Goal: Task Accomplishment & Management: Manage account settings

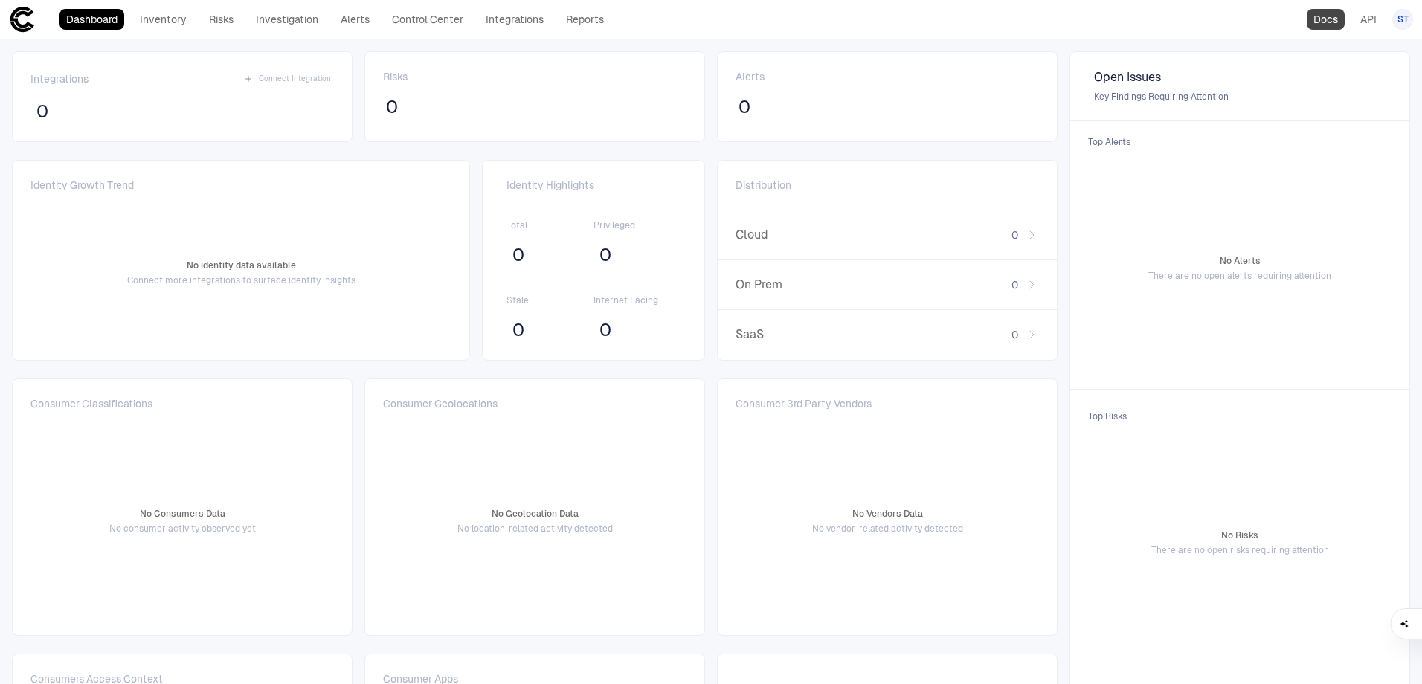
click at [1320, 23] on link "Docs" at bounding box center [1326, 19] width 38 height 21
click at [1399, 27] on div "ST" at bounding box center [1403, 19] width 21 height 21
click at [1343, 95] on span "Admin Settings" at bounding box center [1329, 95] width 63 height 12
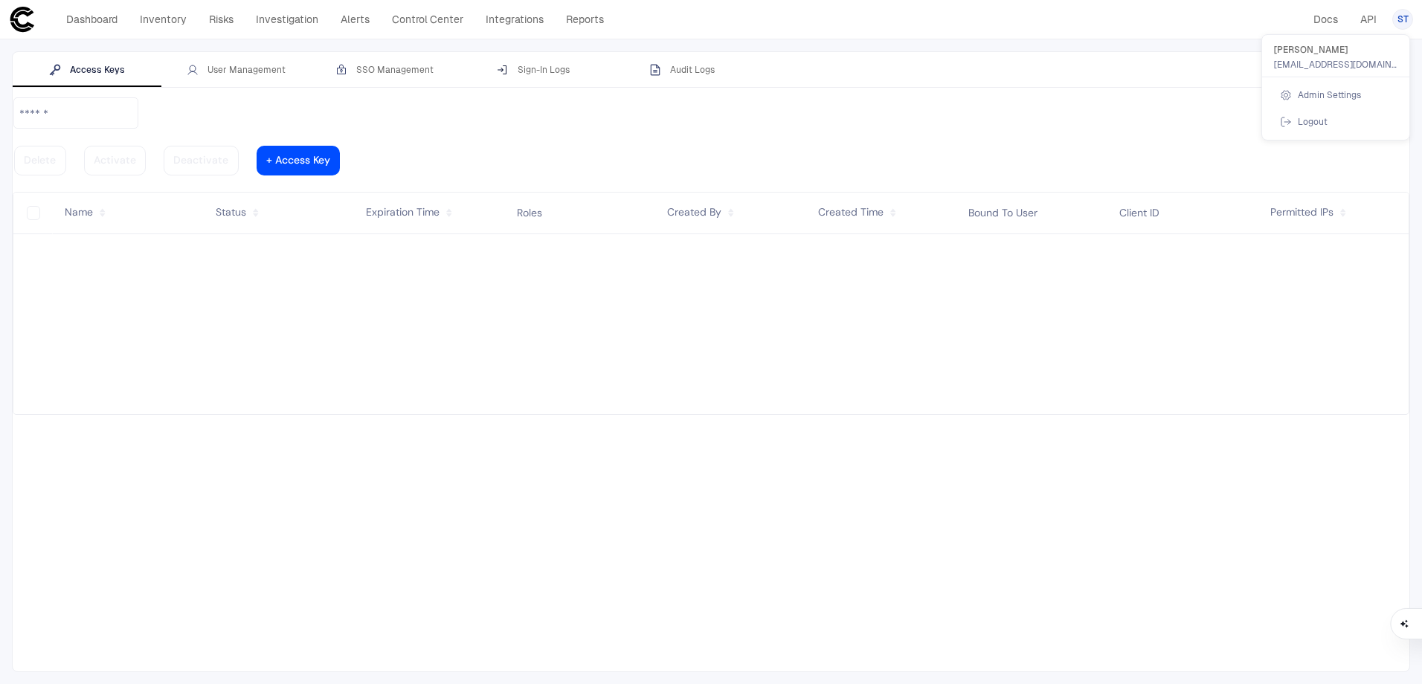
click at [236, 76] on div at bounding box center [711, 342] width 1422 height 684
click at [236, 71] on div "User Management" at bounding box center [236, 70] width 99 height 12
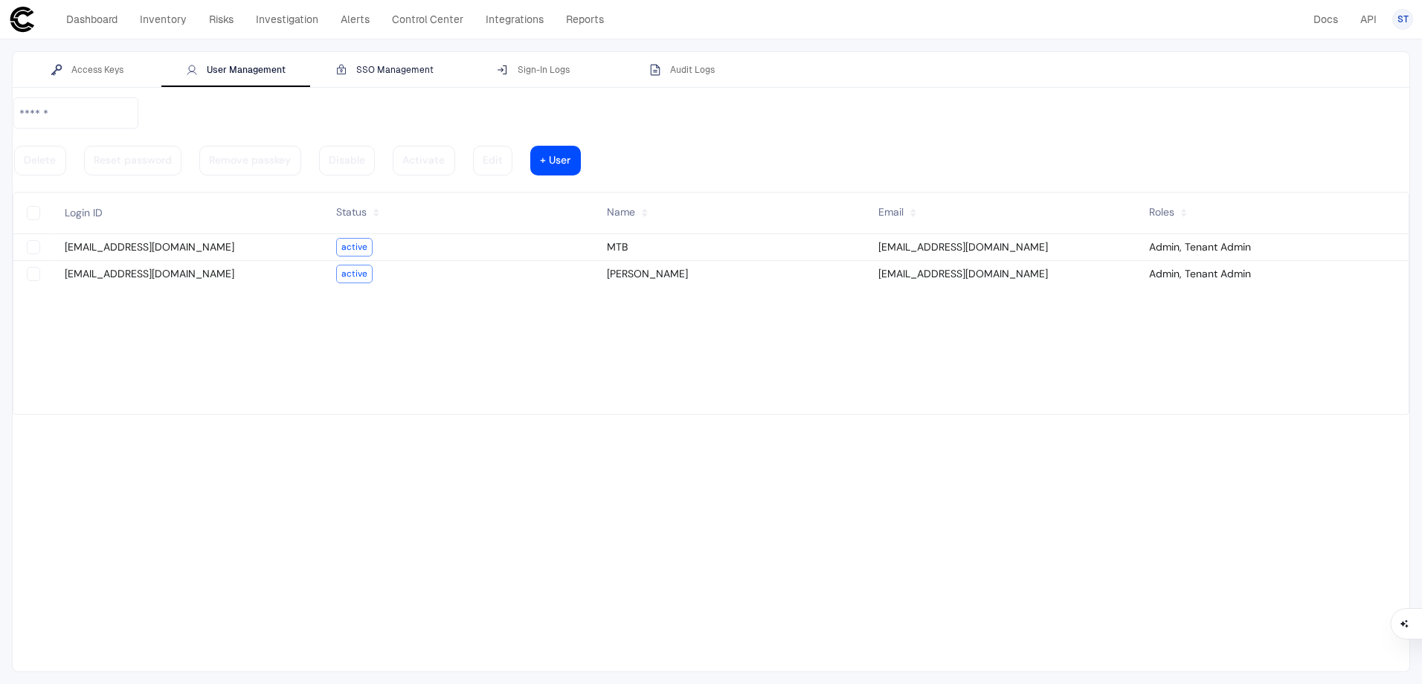
click at [374, 68] on div "SSO Management" at bounding box center [384, 70] width 98 height 12
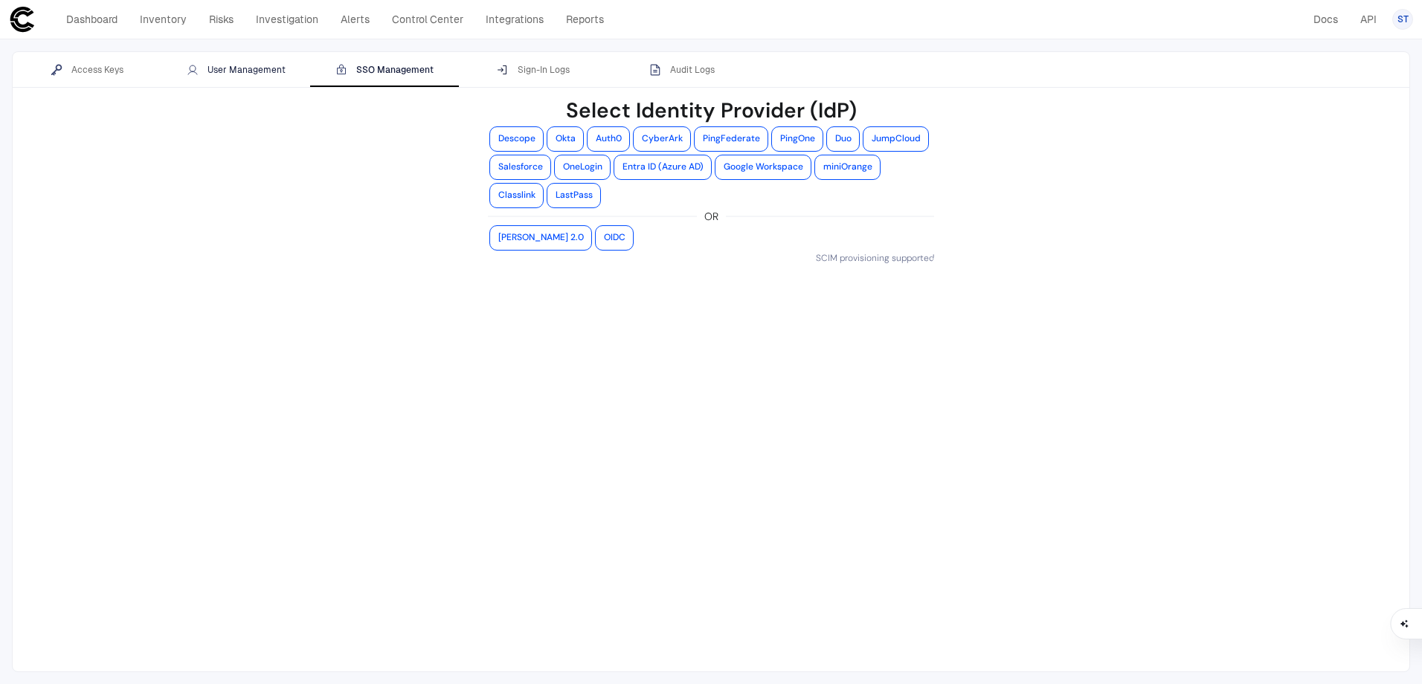
click at [271, 65] on div "User Management" at bounding box center [236, 70] width 99 height 12
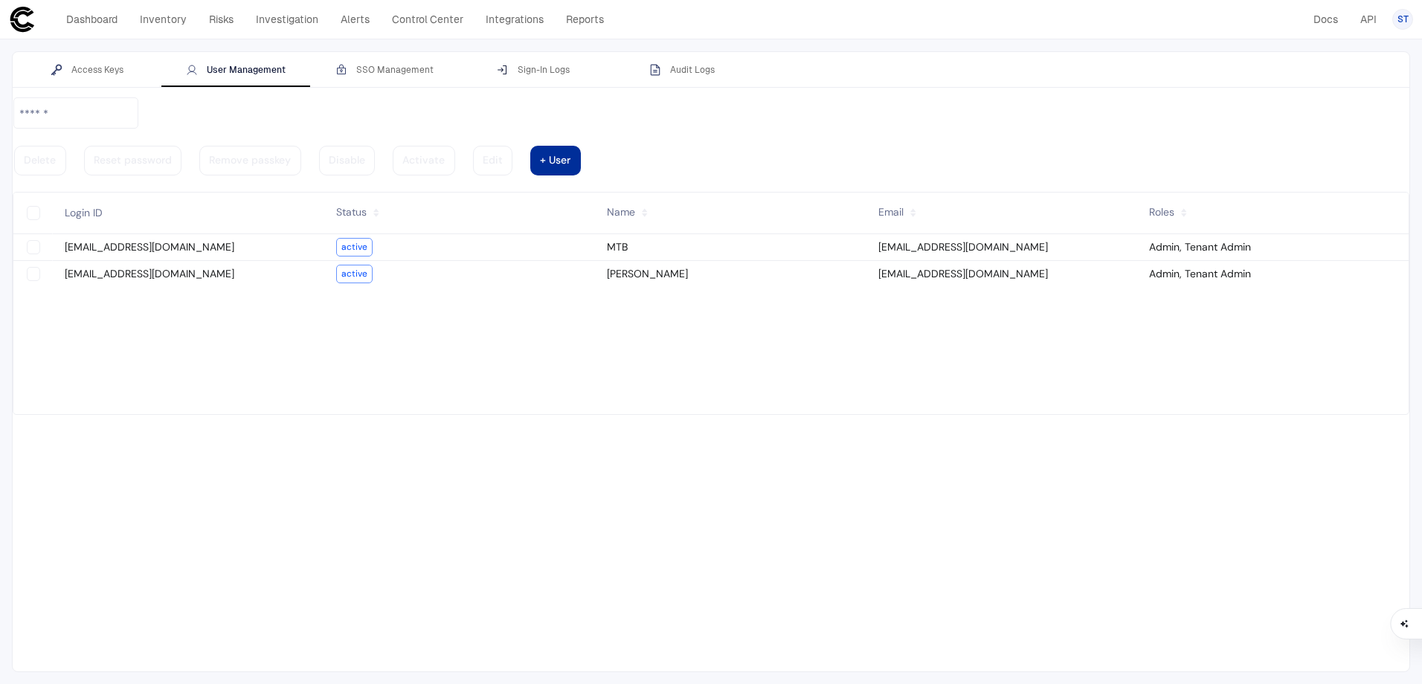
click at [571, 157] on div at bounding box center [555, 160] width 30 height 7
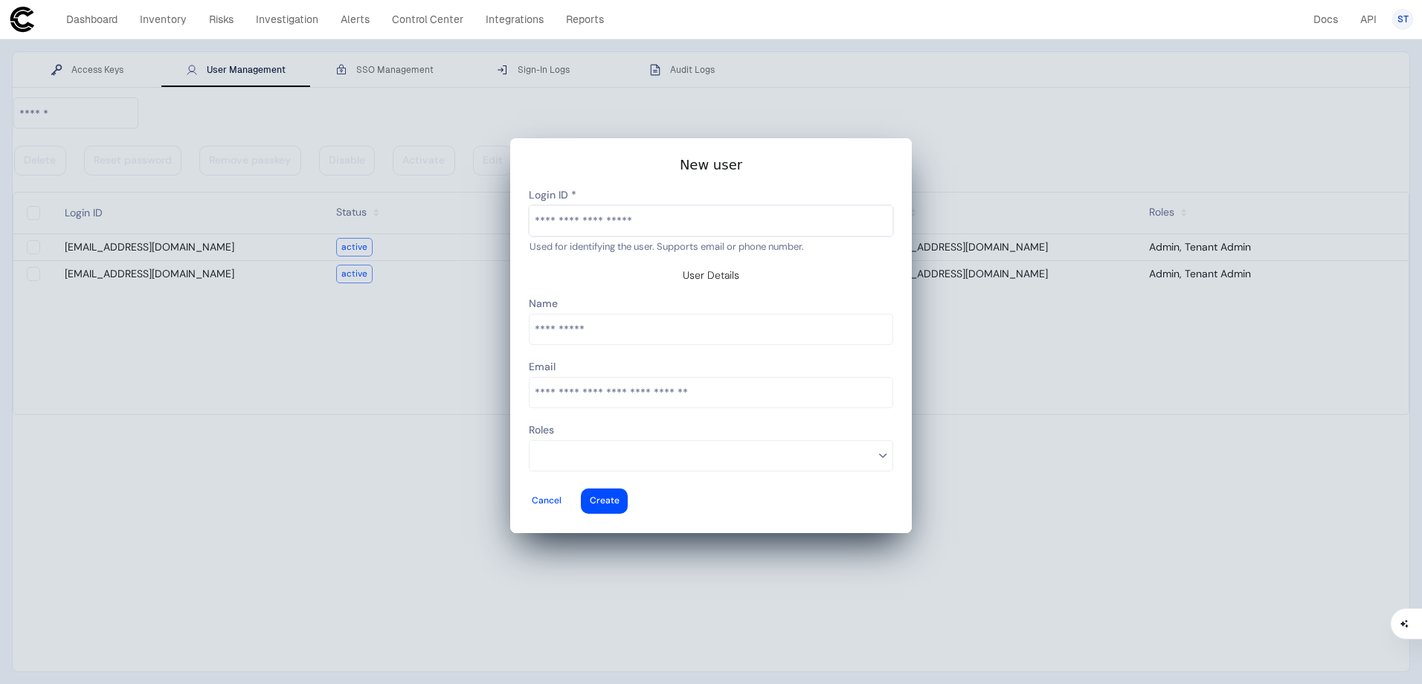
click at [577, 236] on input "text" at bounding box center [711, 221] width 363 height 30
click at [631, 231] on input "text" at bounding box center [711, 221] width 363 height 30
paste input "**********"
type input "**********"
type vaadin-text-field "[EMAIL_ADDRESS][DOMAIN_NAME]"
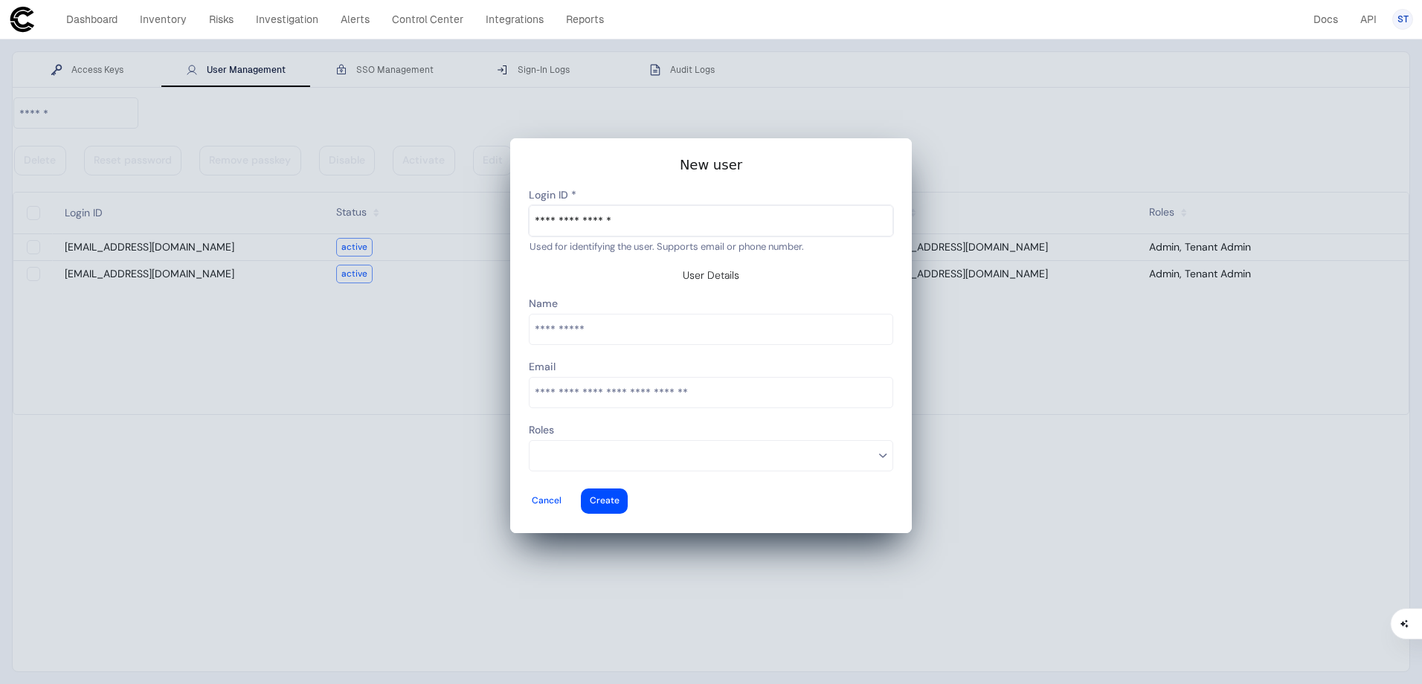
type descope-text-field "[EMAIL_ADDRESS][DOMAIN_NAME]"
click at [604, 328] on input "text" at bounding box center [711, 330] width 363 height 30
click at [644, 386] on input "email" at bounding box center [711, 393] width 363 height 30
type input "**********"
type vaadin-email-field "[EMAIL_ADDRESS][DOMAIN_NAME]"
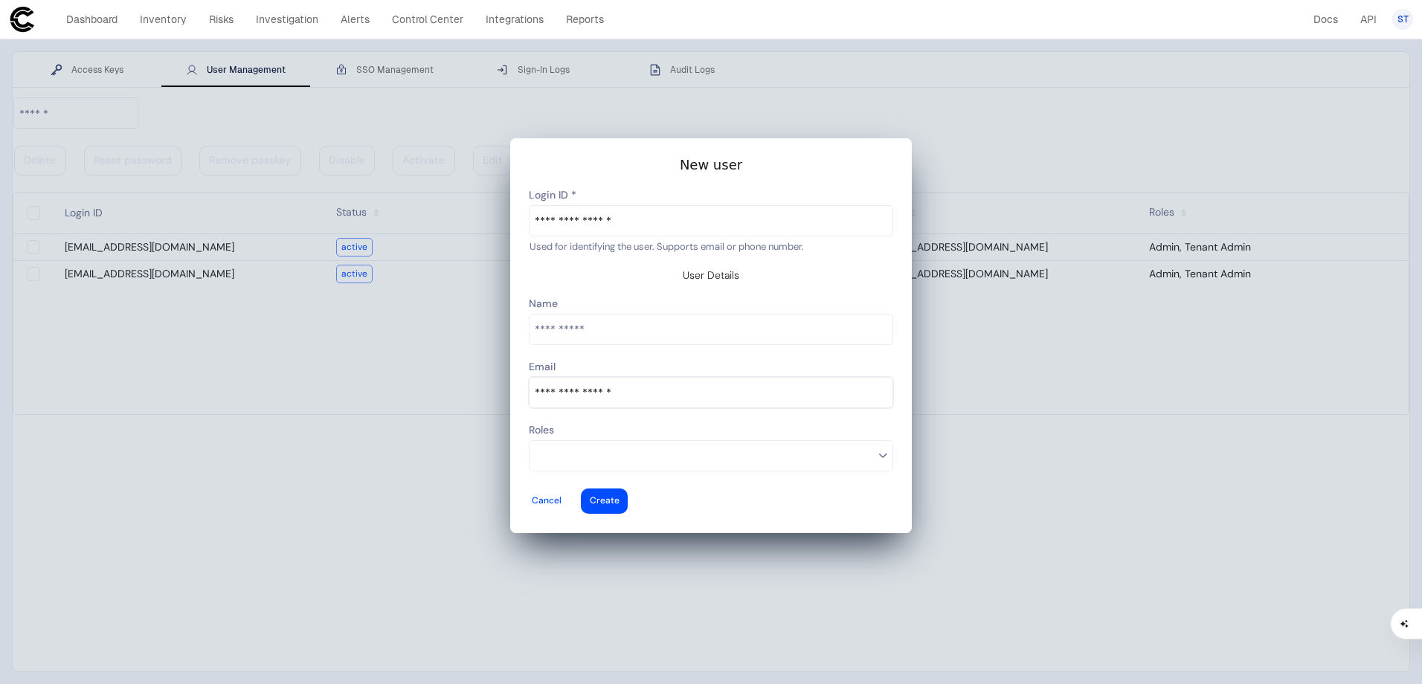
type descope-email-field "[EMAIL_ADDRESS][DOMAIN_NAME]"
click at [599, 333] on input "text" at bounding box center [711, 330] width 363 height 30
type input "**********"
type vaadin-text-field "[PERSON_NAME]"
type descope-text-field "[PERSON_NAME]"
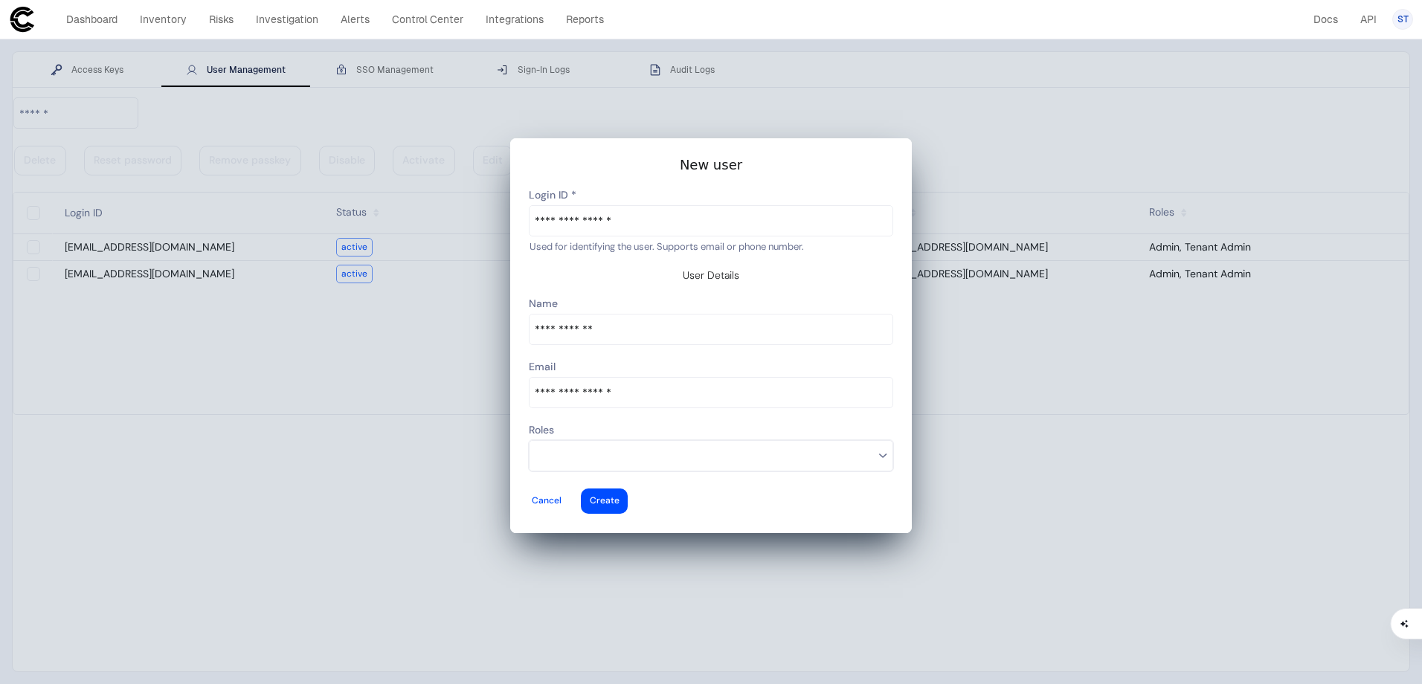
click at [736, 446] on input at bounding box center [704, 455] width 339 height 19
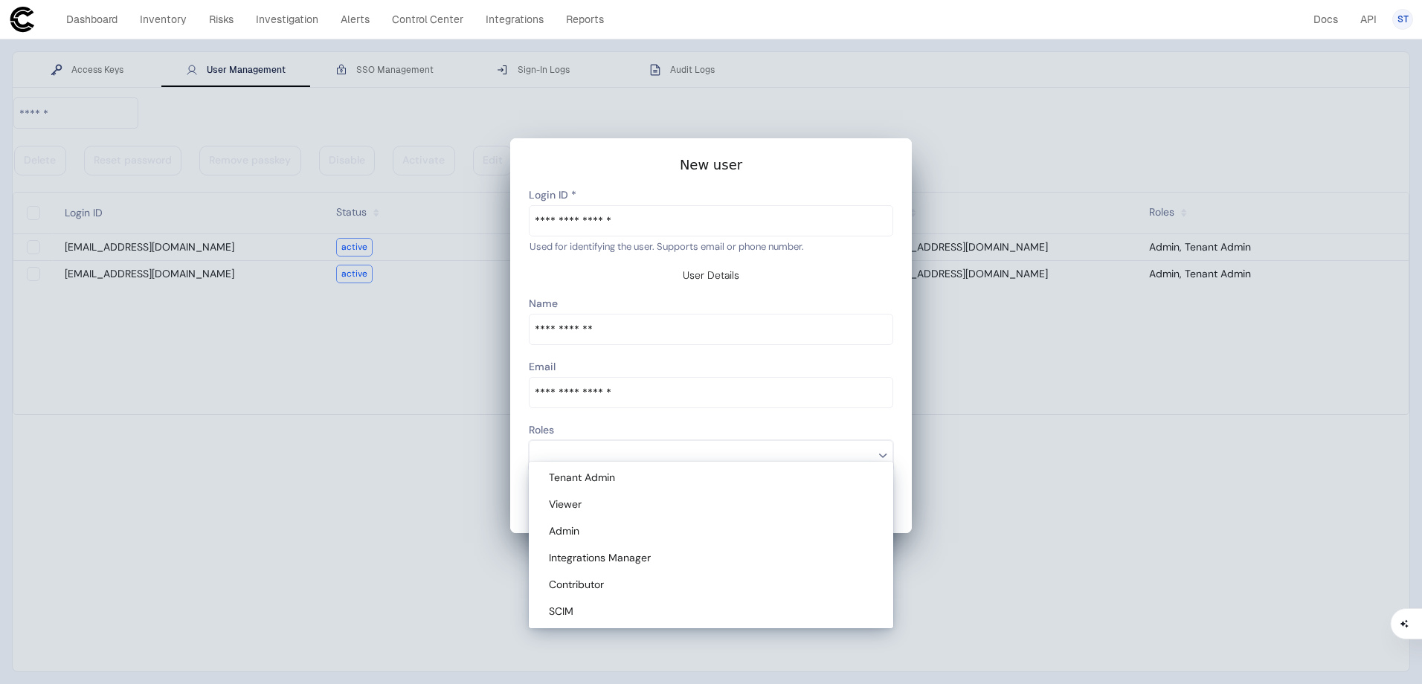
click at [693, 521] on vaadin-multi-select-combo-box-item "Admin" at bounding box center [711, 531] width 359 height 27
type descope-multi-select-combo-box "Admin"
click at [875, 422] on div "Roles" at bounding box center [711, 431] width 365 height 19
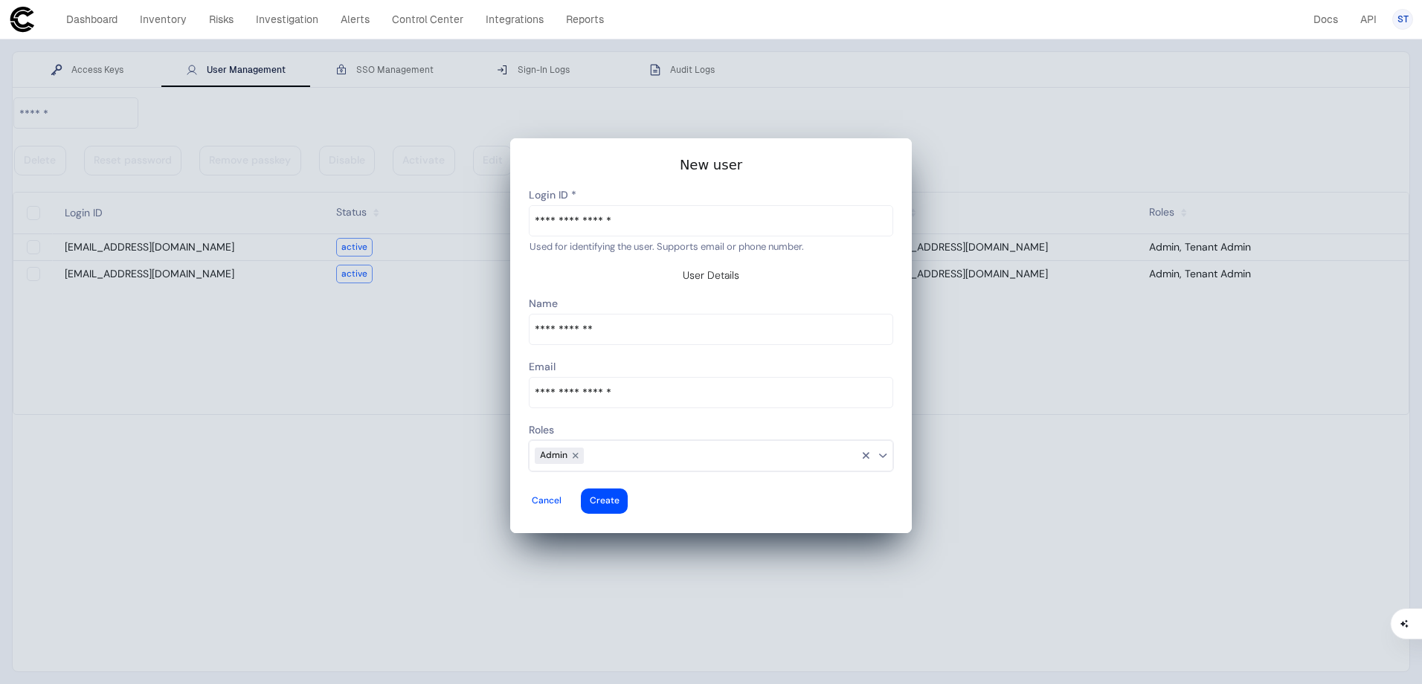
click at [887, 448] on div at bounding box center [884, 456] width 16 height 16
click at [900, 411] on div at bounding box center [711, 335] width 402 height 395
click at [620, 498] on div at bounding box center [605, 501] width 30 height 6
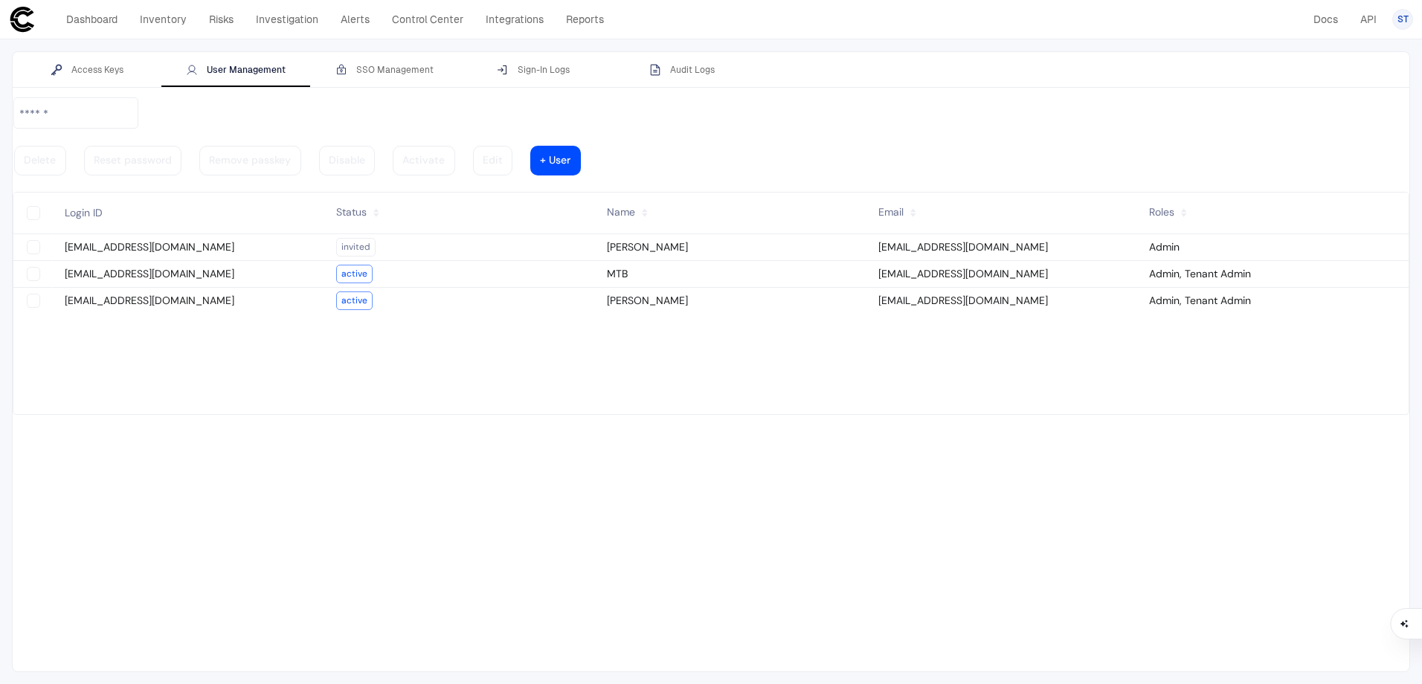
click at [178, 237] on vaadin-grid-cell-content "[EMAIL_ADDRESS][DOMAIN_NAME]" at bounding box center [189, 247] width 272 height 20
click at [1204, 237] on vaadin-grid-cell-content "Admin" at bounding box center [1273, 247] width 272 height 20
type vaadin-text-field "on"
type descope-checkbox "true"
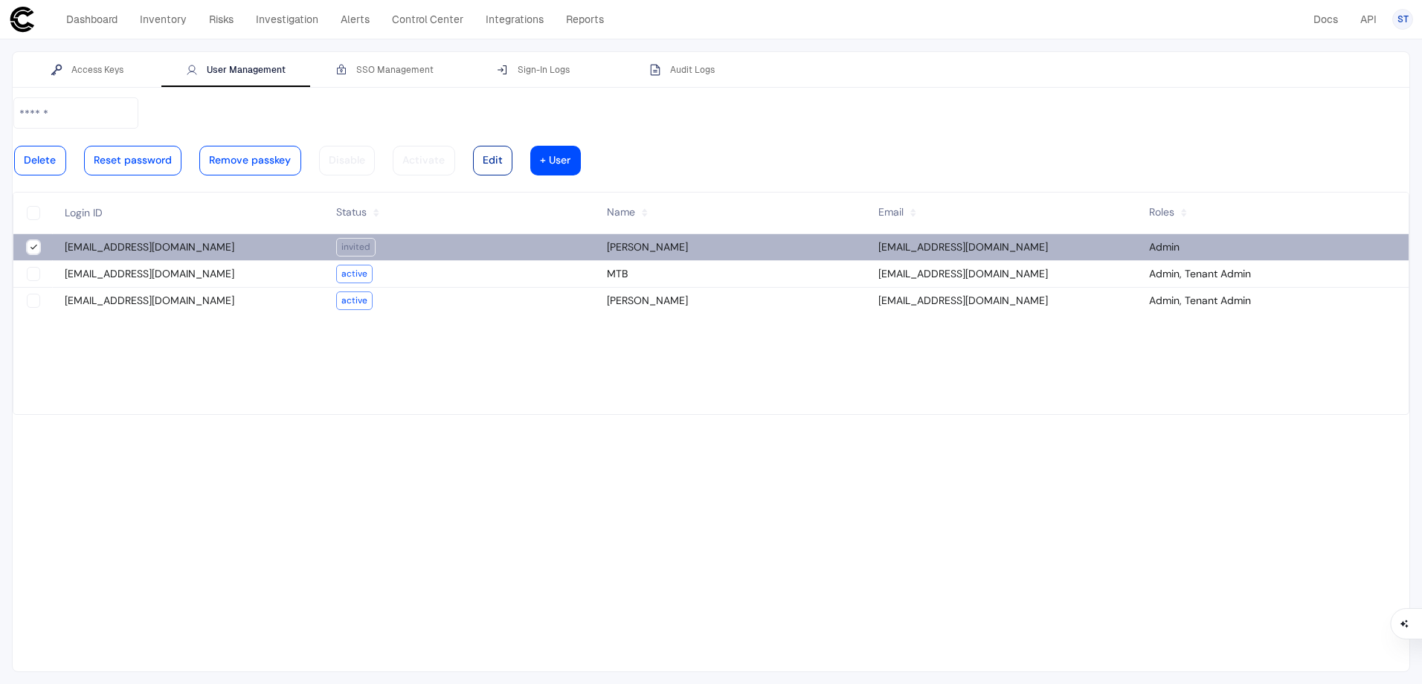
type descope-boolean-field-internal "true"
click at [503, 157] on div at bounding box center [493, 160] width 20 height 7
type input "**********"
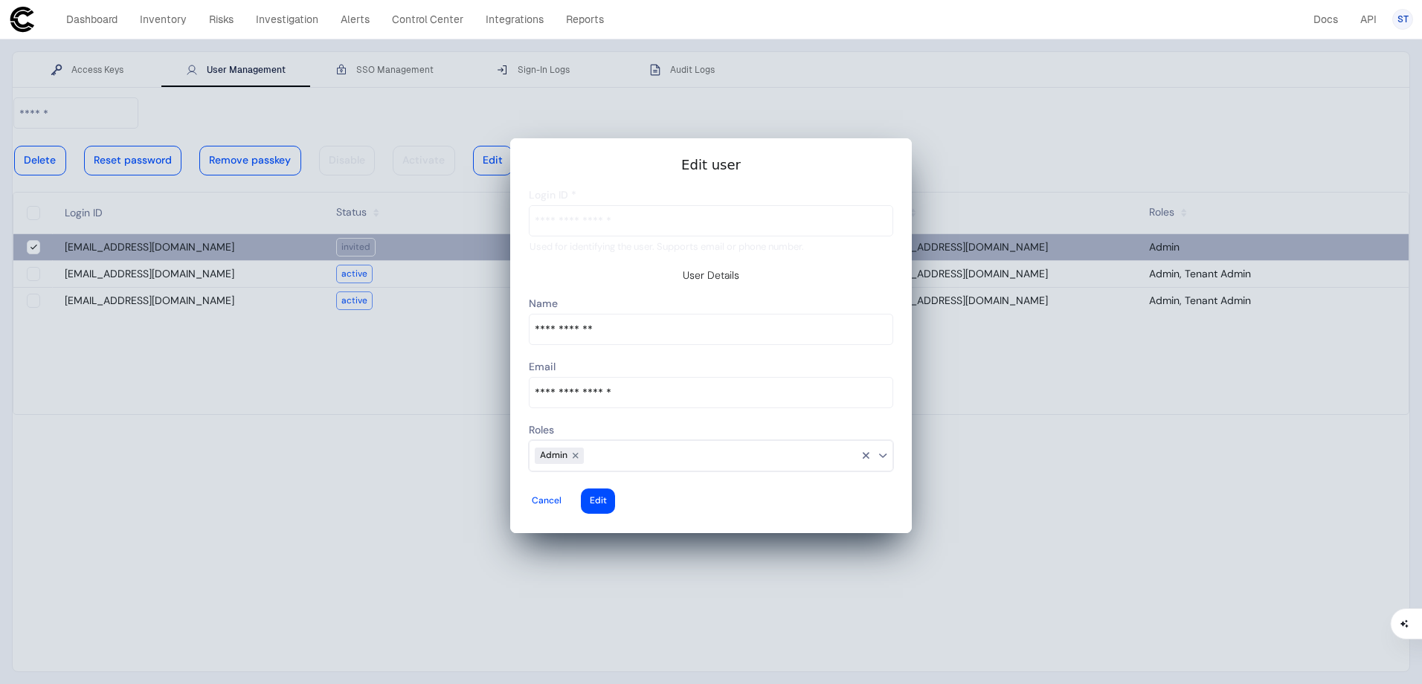
click at [702, 446] on input at bounding box center [721, 455] width 274 height 19
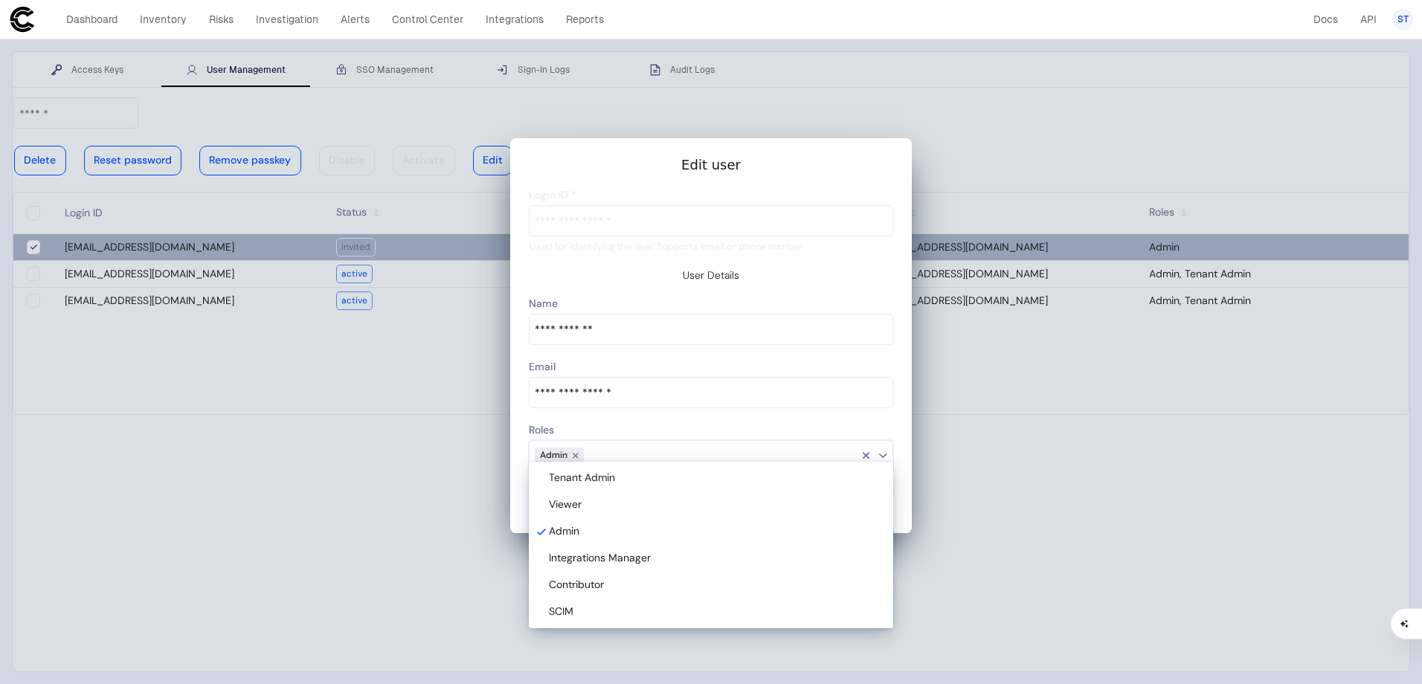
click at [701, 481] on div "Tenant Admin" at bounding box center [714, 478] width 330 height 13
type descope-multi-select-combo-box "Admin,Tenant Admin"
click at [0, 0] on div at bounding box center [0, 0] width 0 height 0
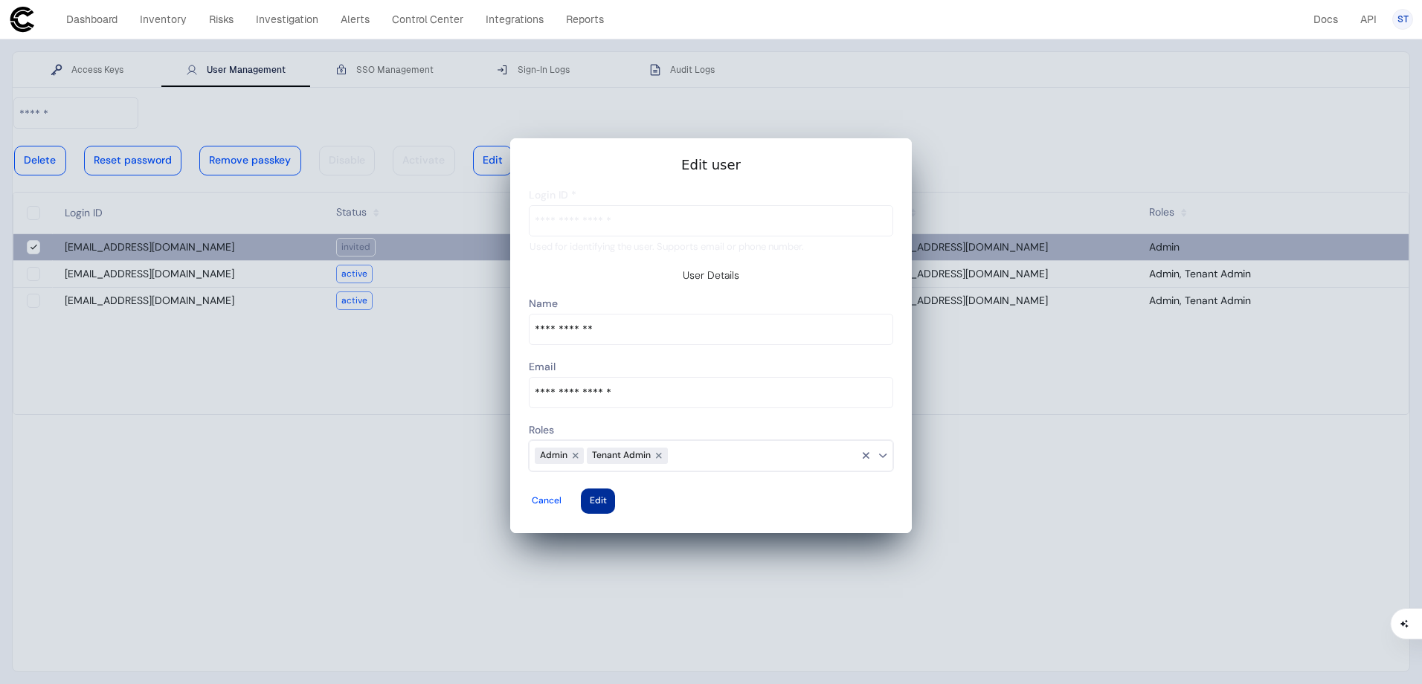
click at [607, 498] on div at bounding box center [598, 501] width 17 height 6
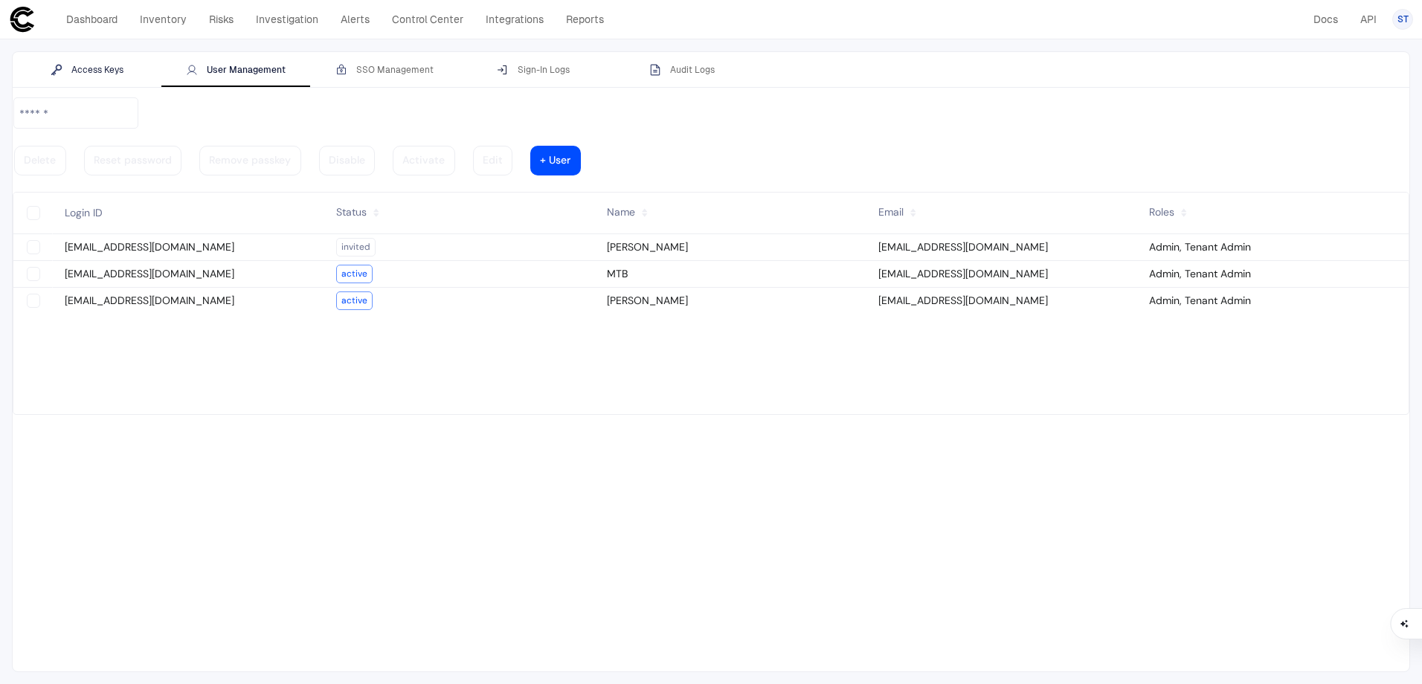
click at [86, 72] on div "Access Keys" at bounding box center [87, 70] width 73 height 12
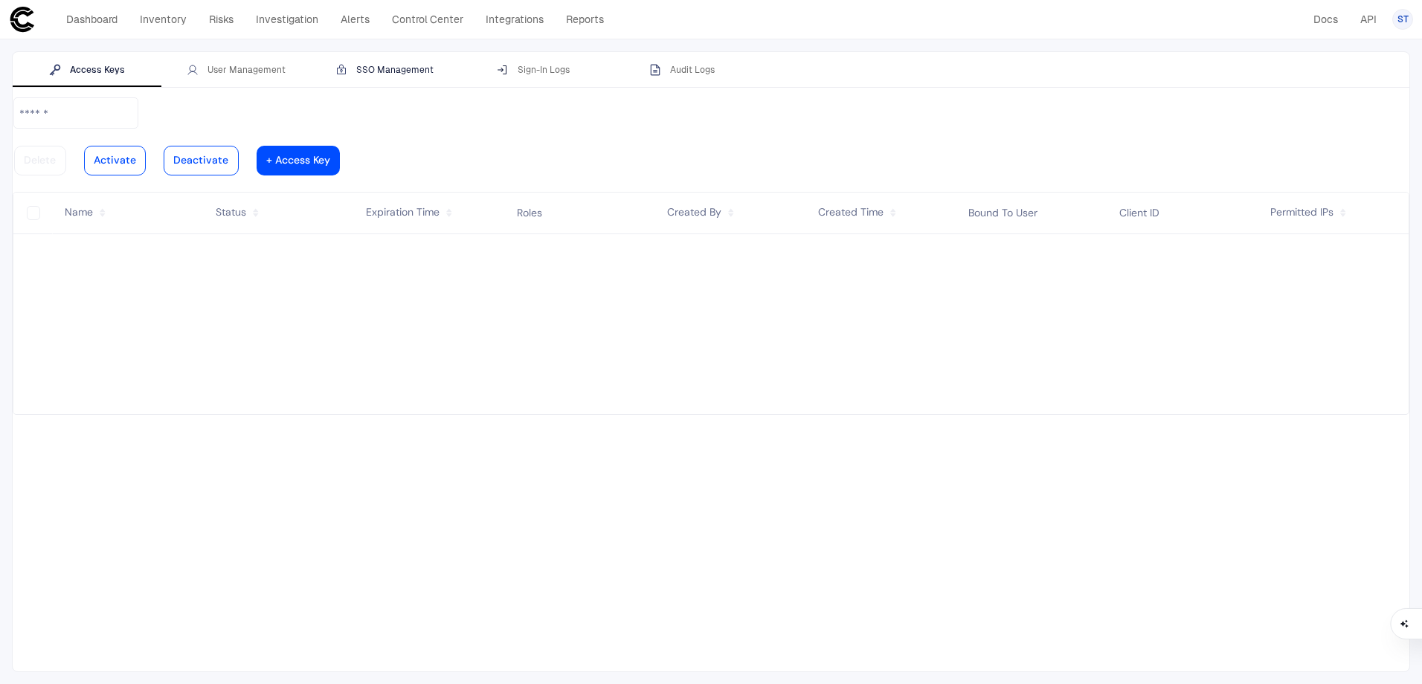
click at [392, 66] on div "SSO Management" at bounding box center [384, 70] width 98 height 12
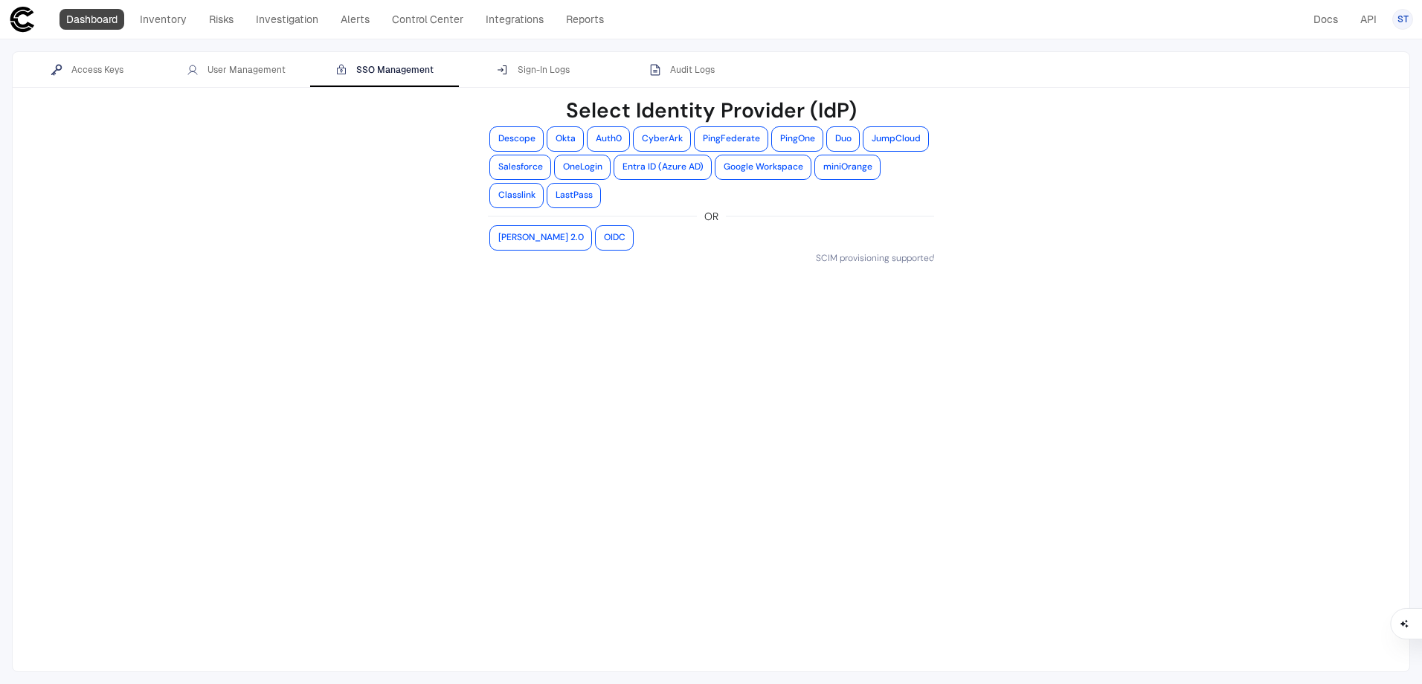
click at [72, 26] on link "Dashboard" at bounding box center [92, 19] width 65 height 21
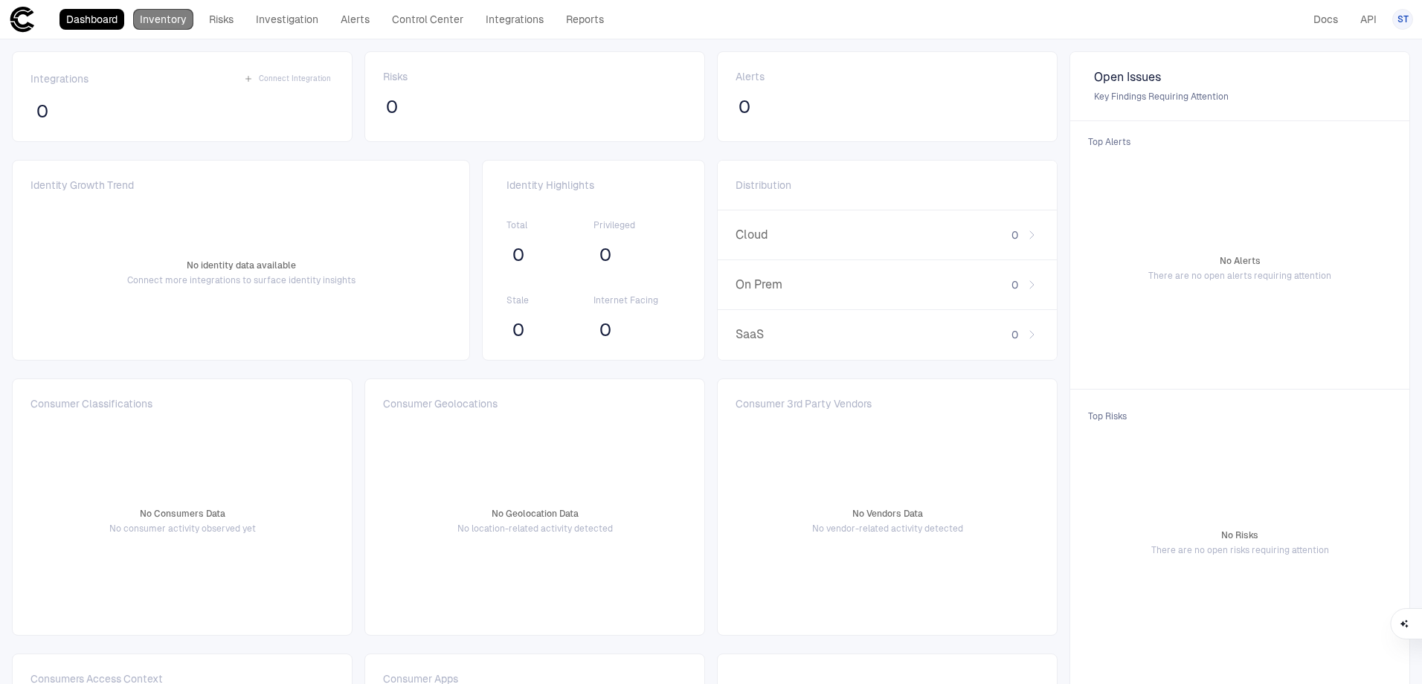
click at [155, 27] on link "Inventory" at bounding box center [163, 19] width 60 height 21
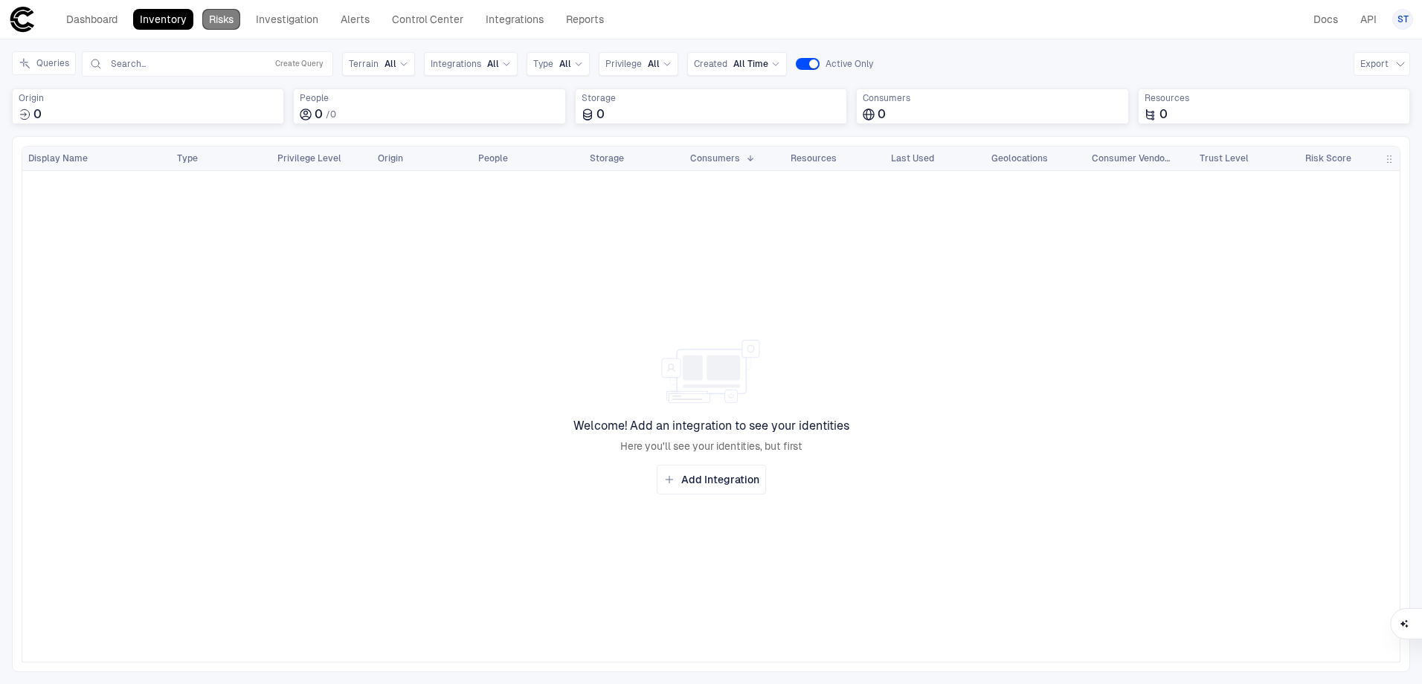
click at [225, 21] on link "Risks" at bounding box center [221, 19] width 38 height 21
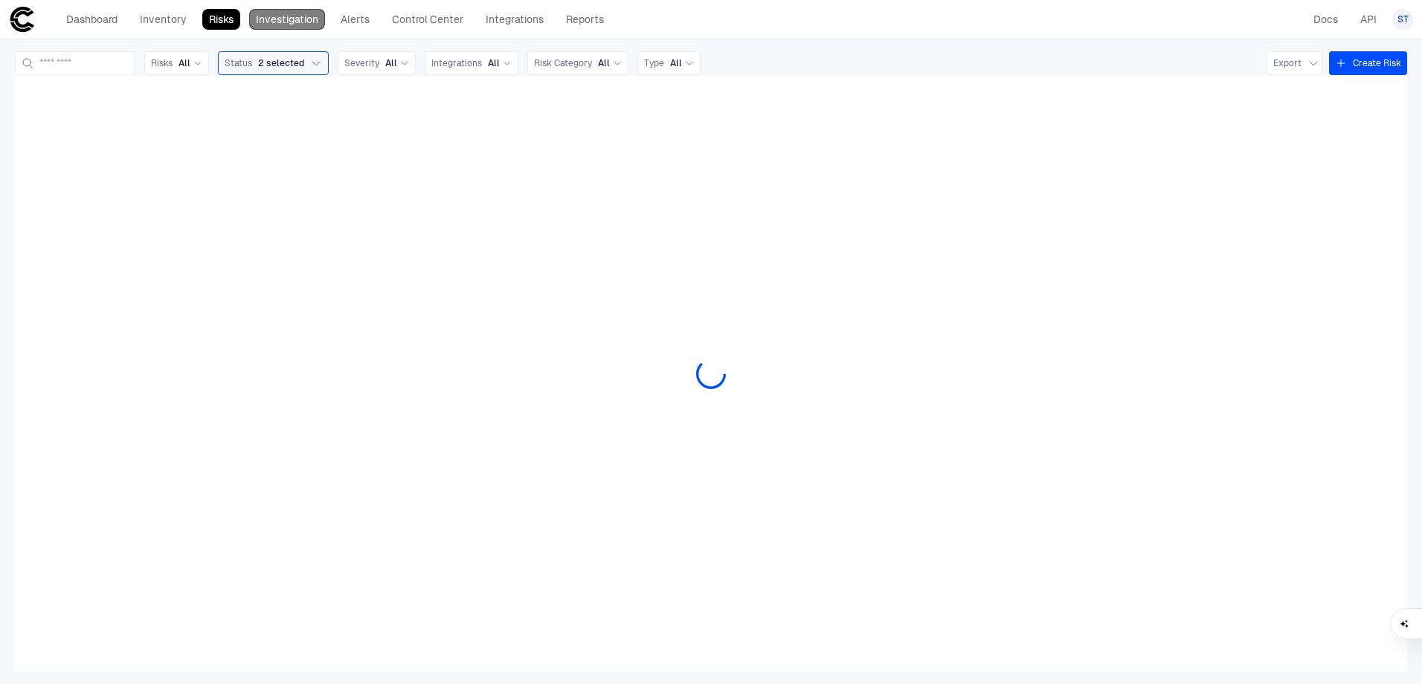
click at [289, 22] on link "Investigation" at bounding box center [287, 19] width 76 height 21
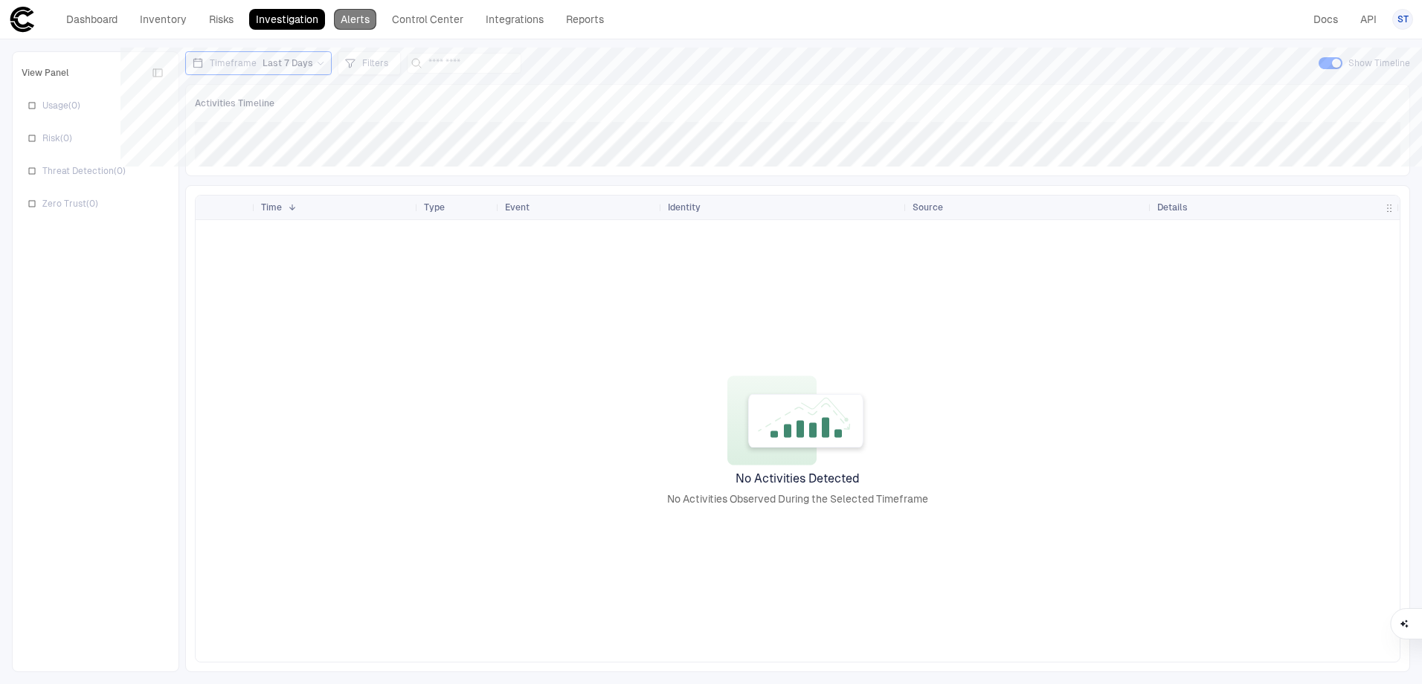
click at [347, 25] on link "Alerts" at bounding box center [355, 19] width 42 height 21
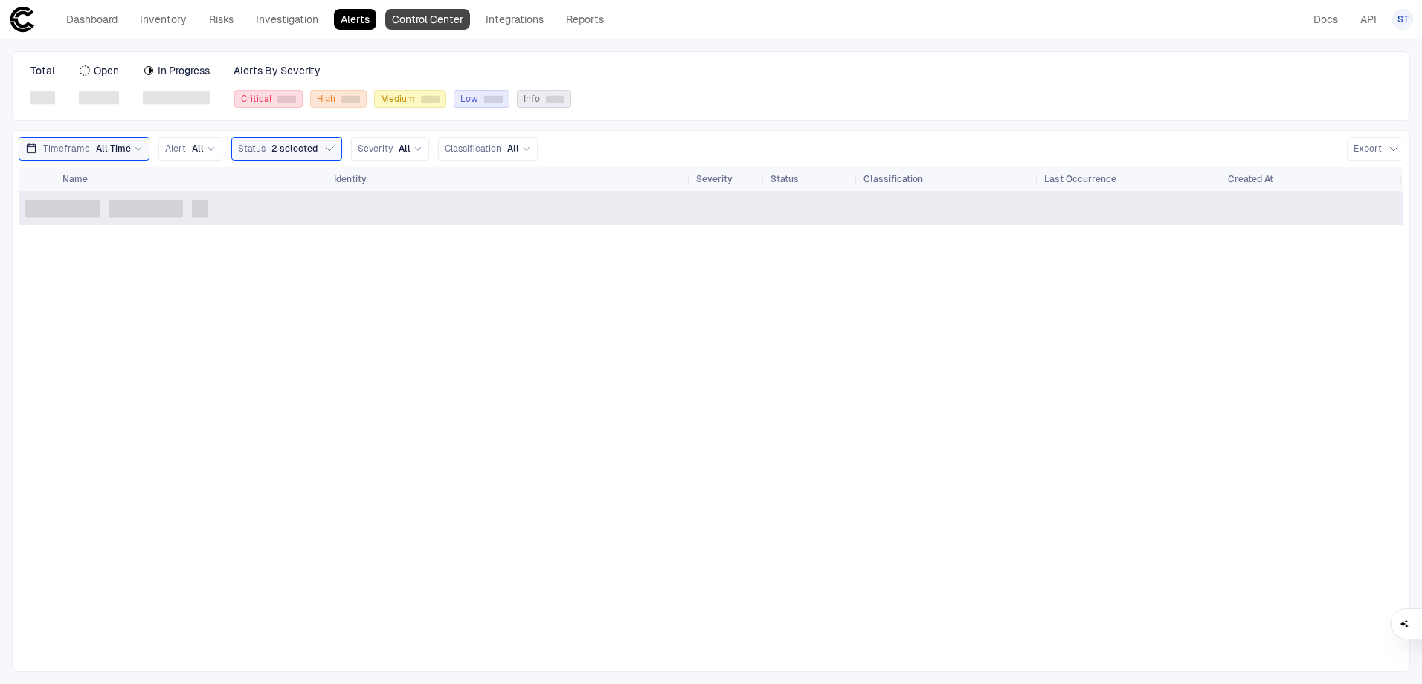
click at [432, 26] on link "Control Center" at bounding box center [427, 19] width 85 height 21
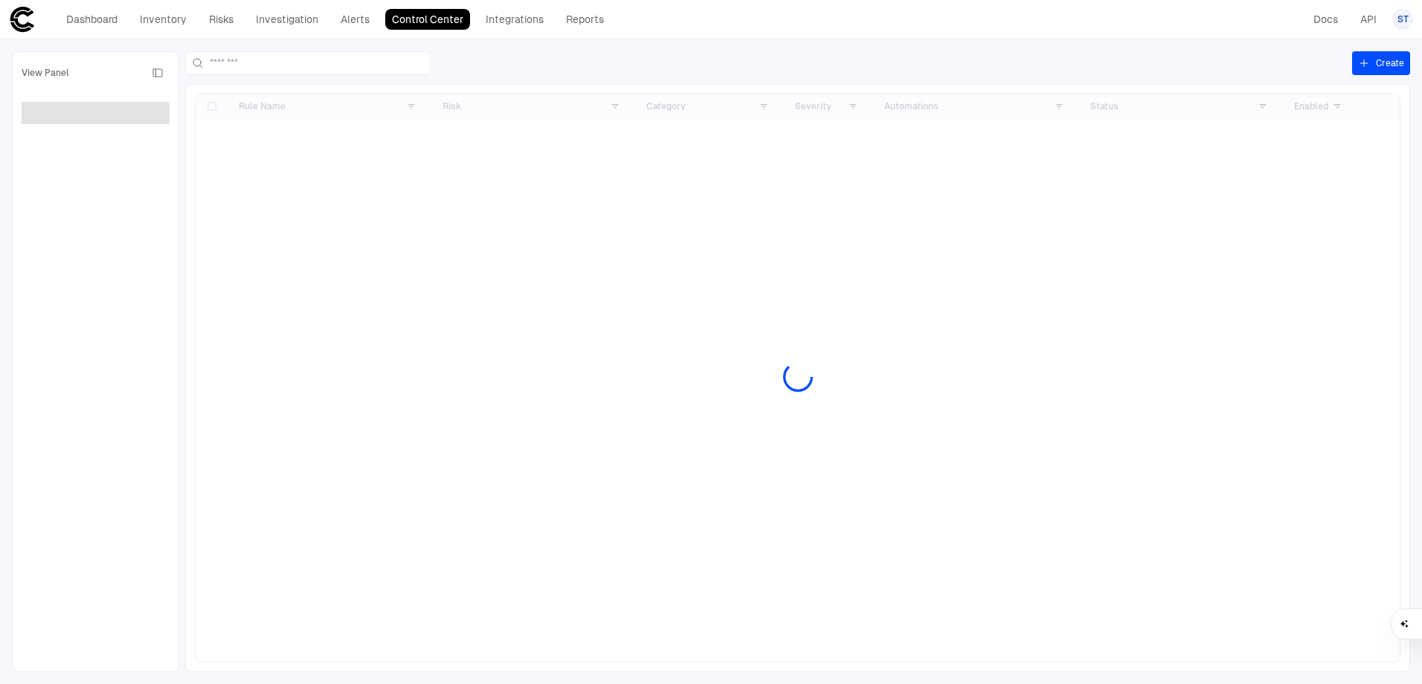
drag, startPoint x: 542, startPoint y: 22, endPoint x: 614, endPoint y: 22, distance: 72.2
click at [542, 22] on link "Integrations" at bounding box center [514, 19] width 71 height 21
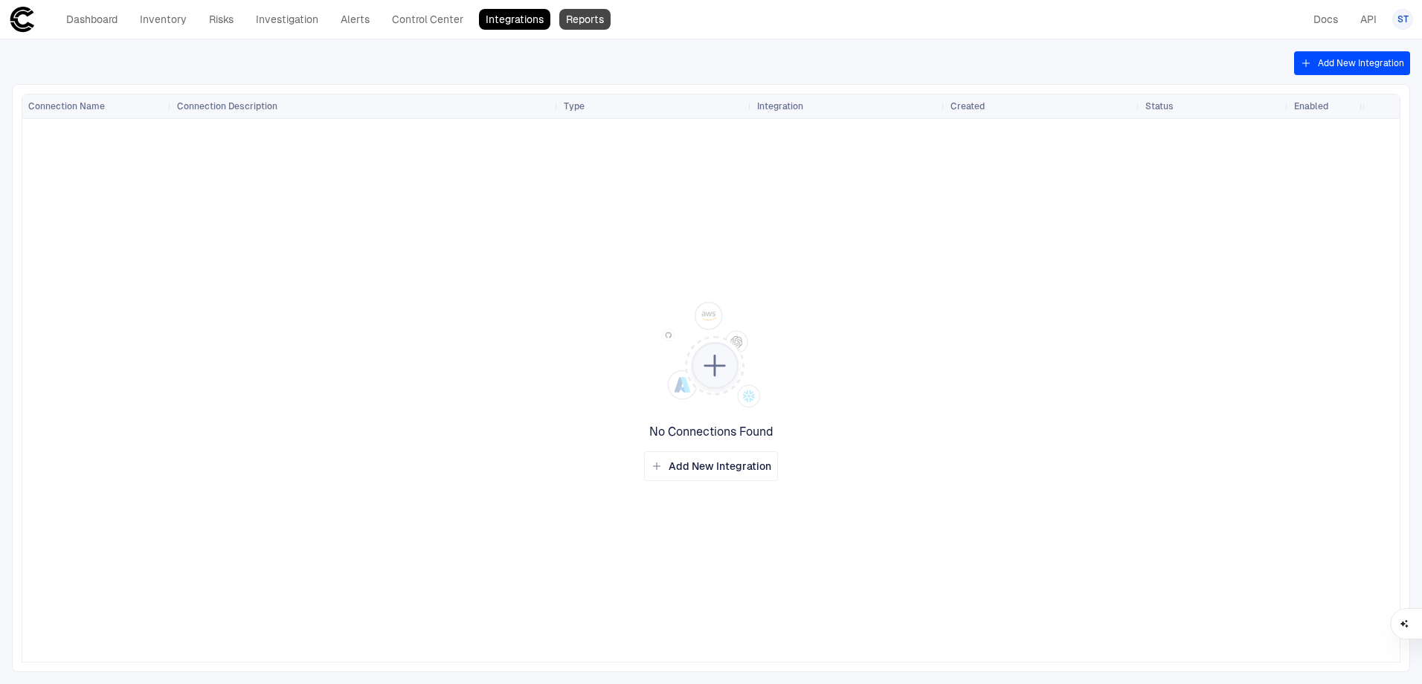
click at [594, 22] on link "Reports" at bounding box center [584, 19] width 51 height 21
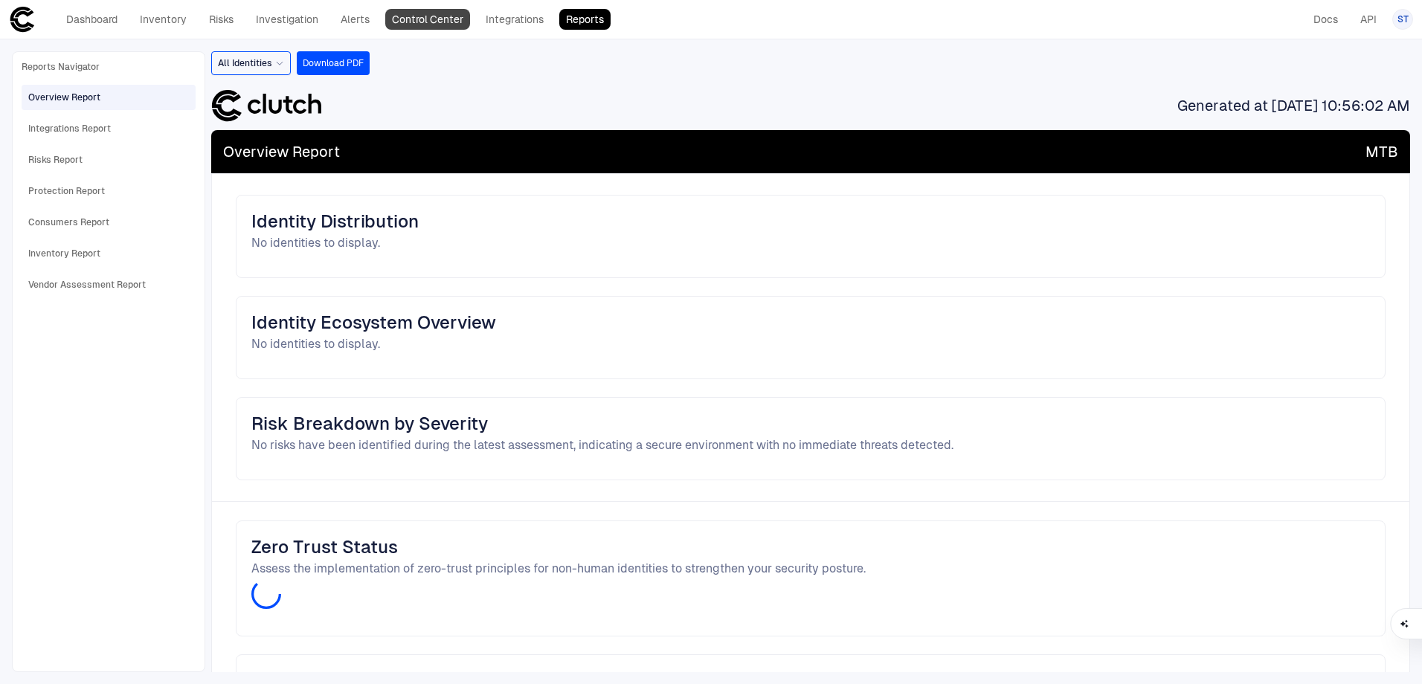
click at [424, 22] on link "Control Center" at bounding box center [427, 19] width 85 height 21
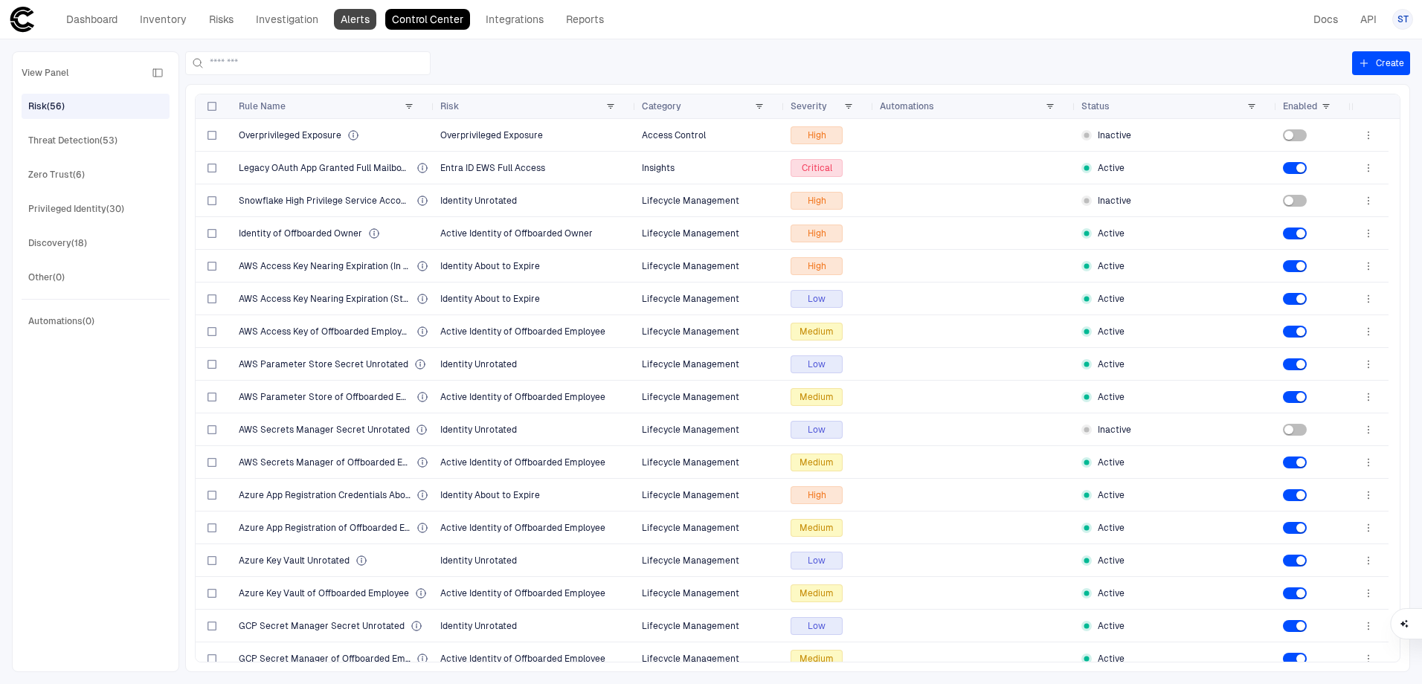
click at [350, 22] on link "Alerts" at bounding box center [355, 19] width 42 height 21
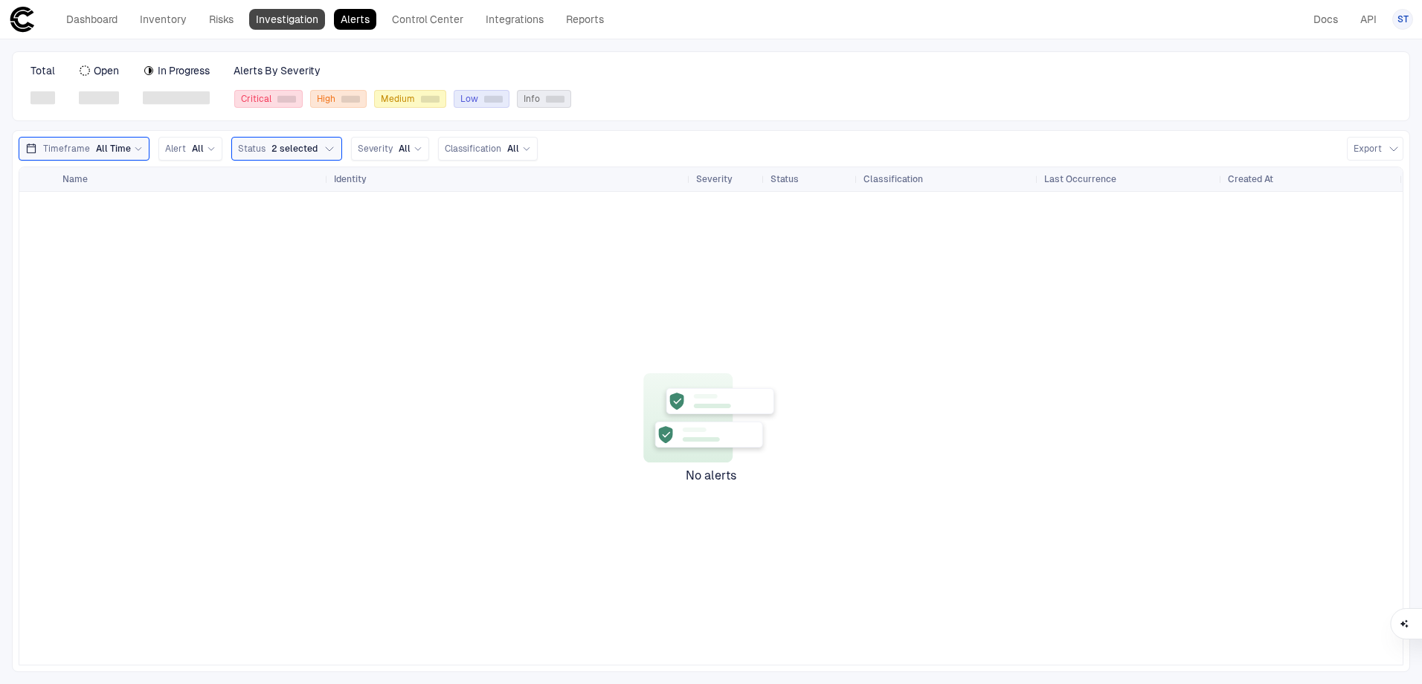
click at [283, 25] on link "Investigation" at bounding box center [287, 19] width 76 height 21
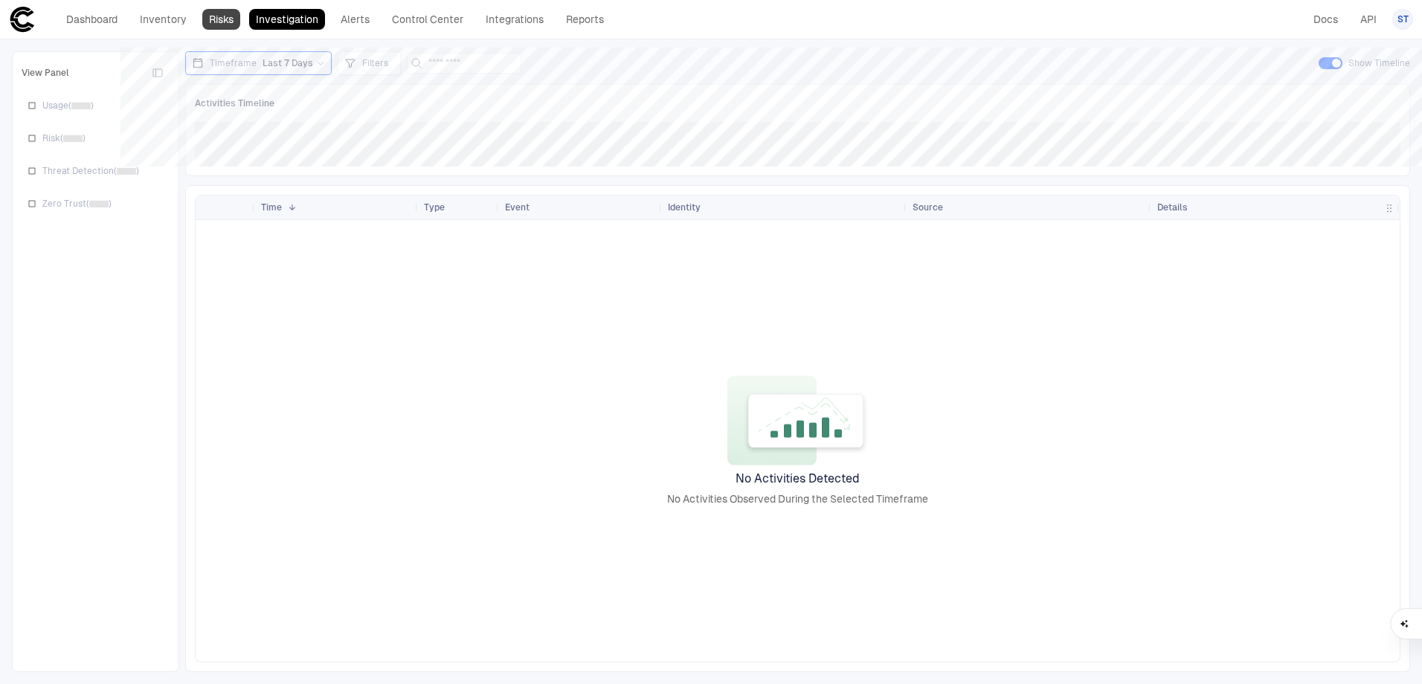
click at [209, 25] on link "Risks" at bounding box center [221, 19] width 38 height 21
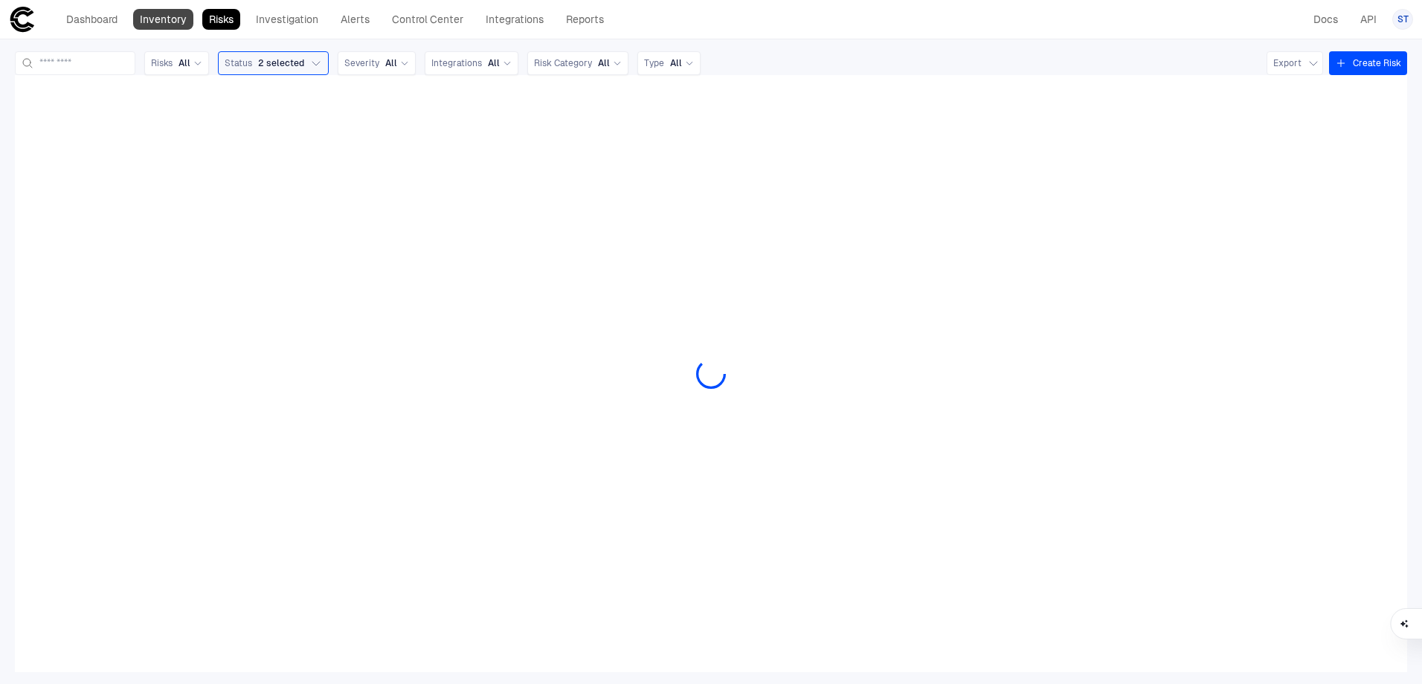
click at [158, 22] on link "Inventory" at bounding box center [163, 19] width 60 height 21
click at [90, 22] on link "Dashboard" at bounding box center [92, 19] width 65 height 21
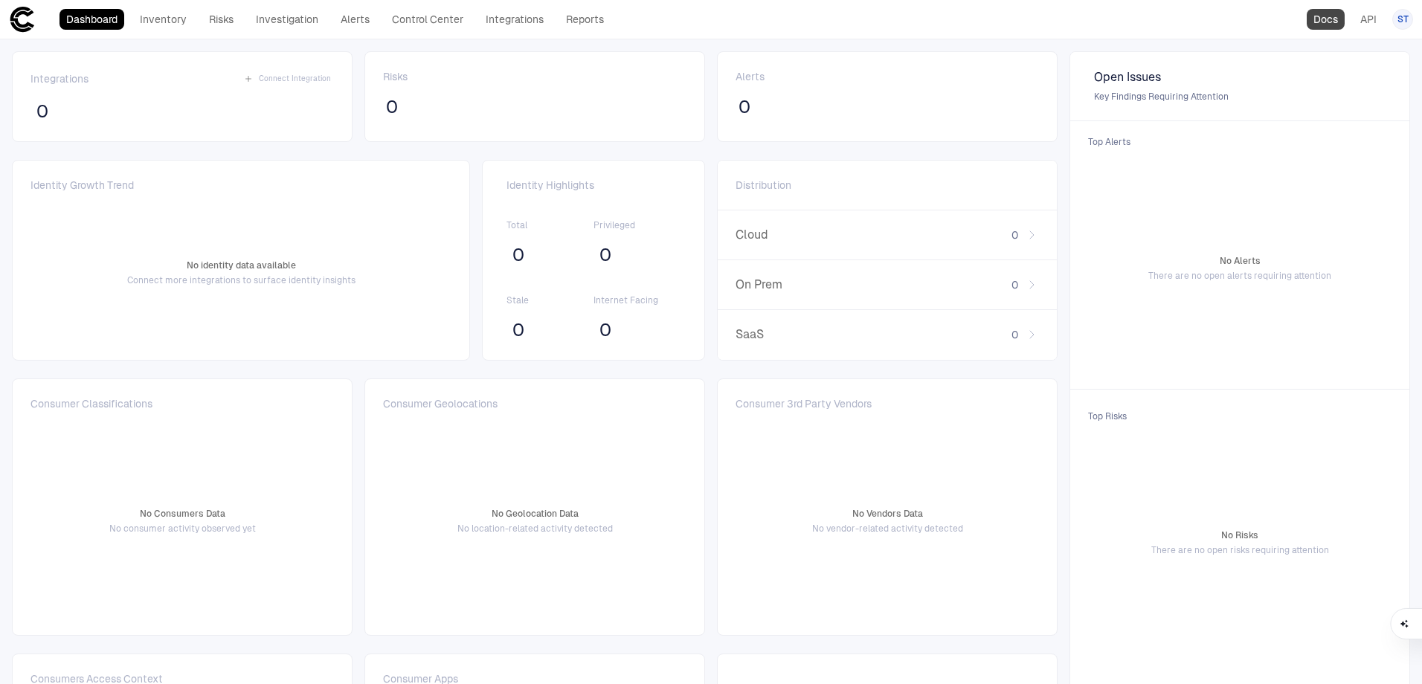
click at [1338, 19] on link "Docs" at bounding box center [1326, 19] width 38 height 21
click at [158, 10] on link "Inventory" at bounding box center [163, 19] width 60 height 21
click at [216, 16] on link "Risks" at bounding box center [221, 19] width 38 height 21
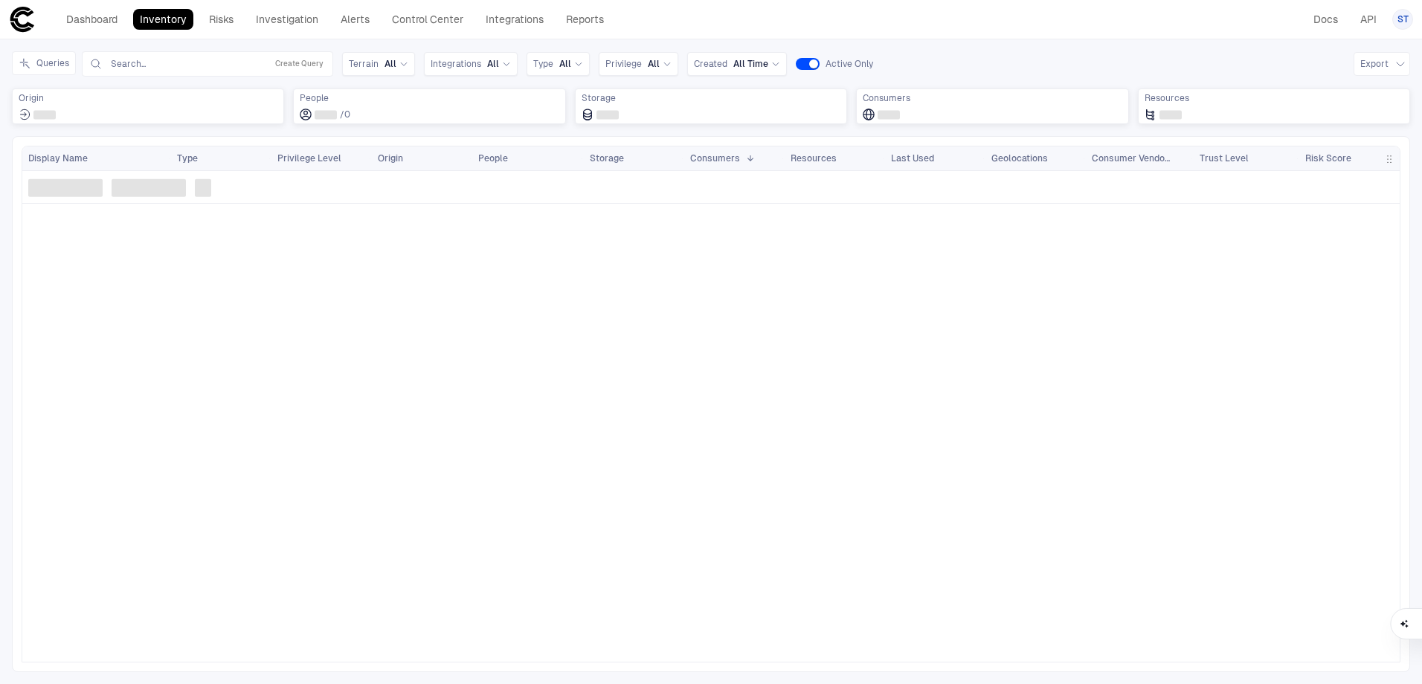
click at [146, 20] on link "Inventory" at bounding box center [163, 19] width 60 height 21
click at [298, 25] on link "Investigation" at bounding box center [287, 19] width 76 height 21
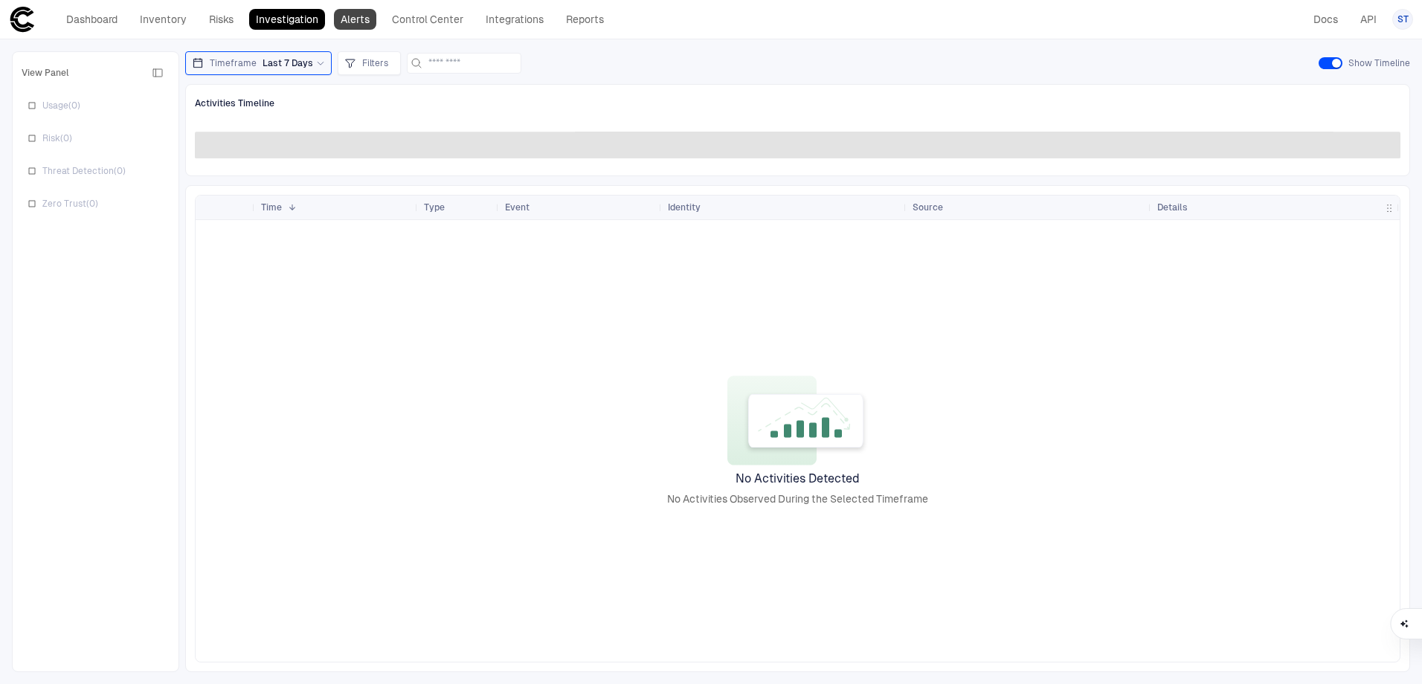
click at [364, 21] on link "Alerts" at bounding box center [355, 19] width 42 height 21
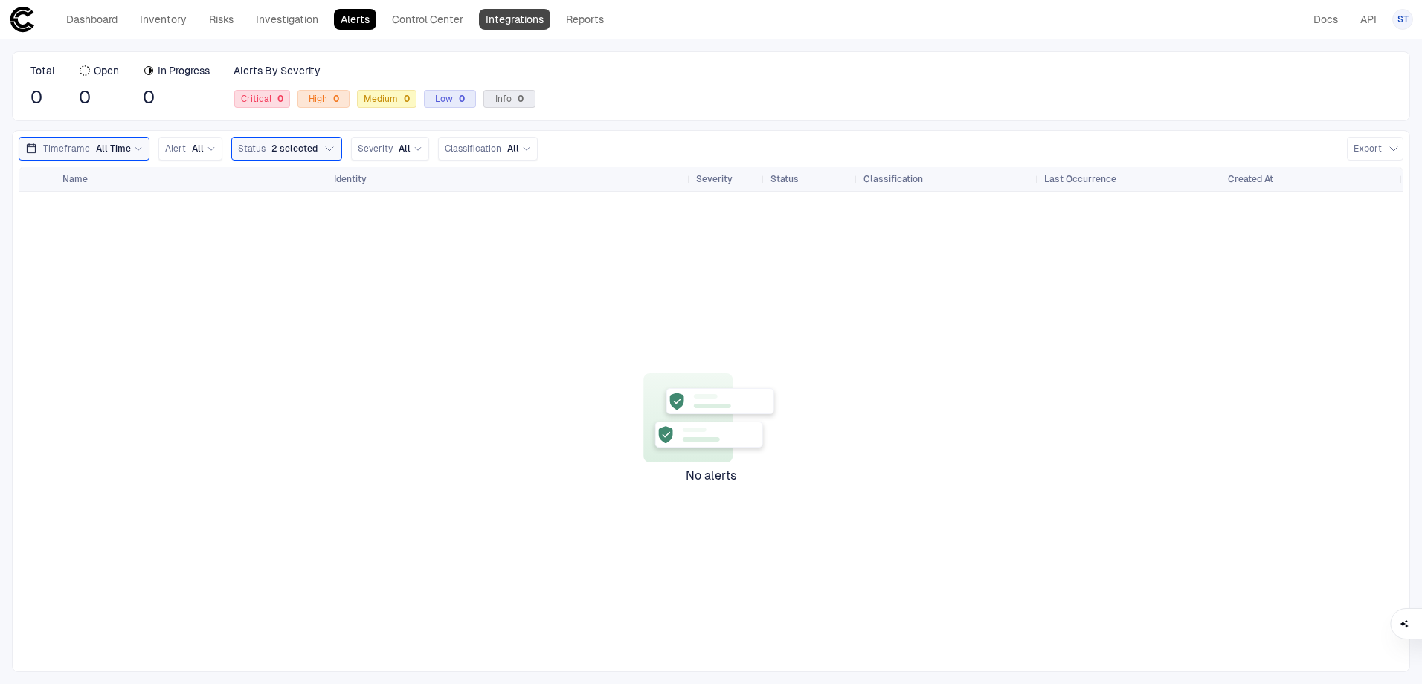
drag, startPoint x: 426, startPoint y: 19, endPoint x: 542, endPoint y: 20, distance: 116.1
click at [426, 19] on link "Control Center" at bounding box center [427, 19] width 85 height 21
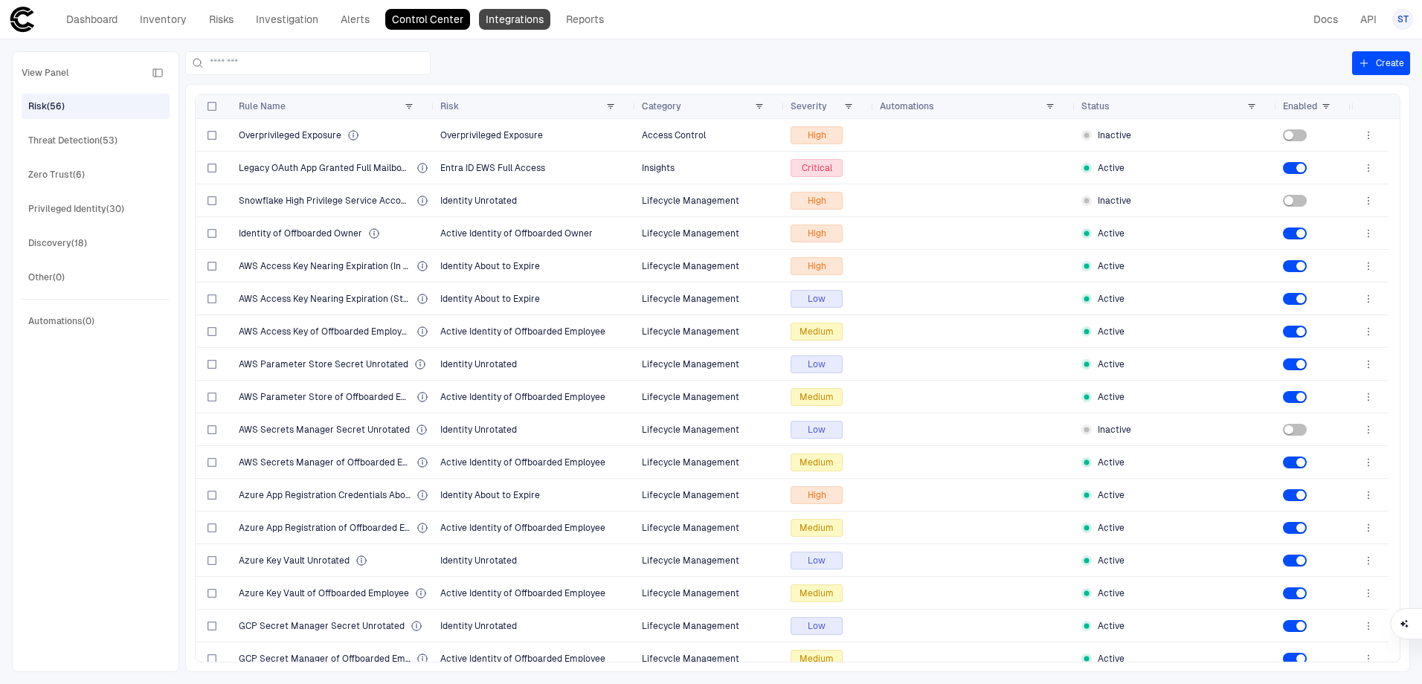
click at [530, 20] on link "Integrations" at bounding box center [514, 19] width 71 height 21
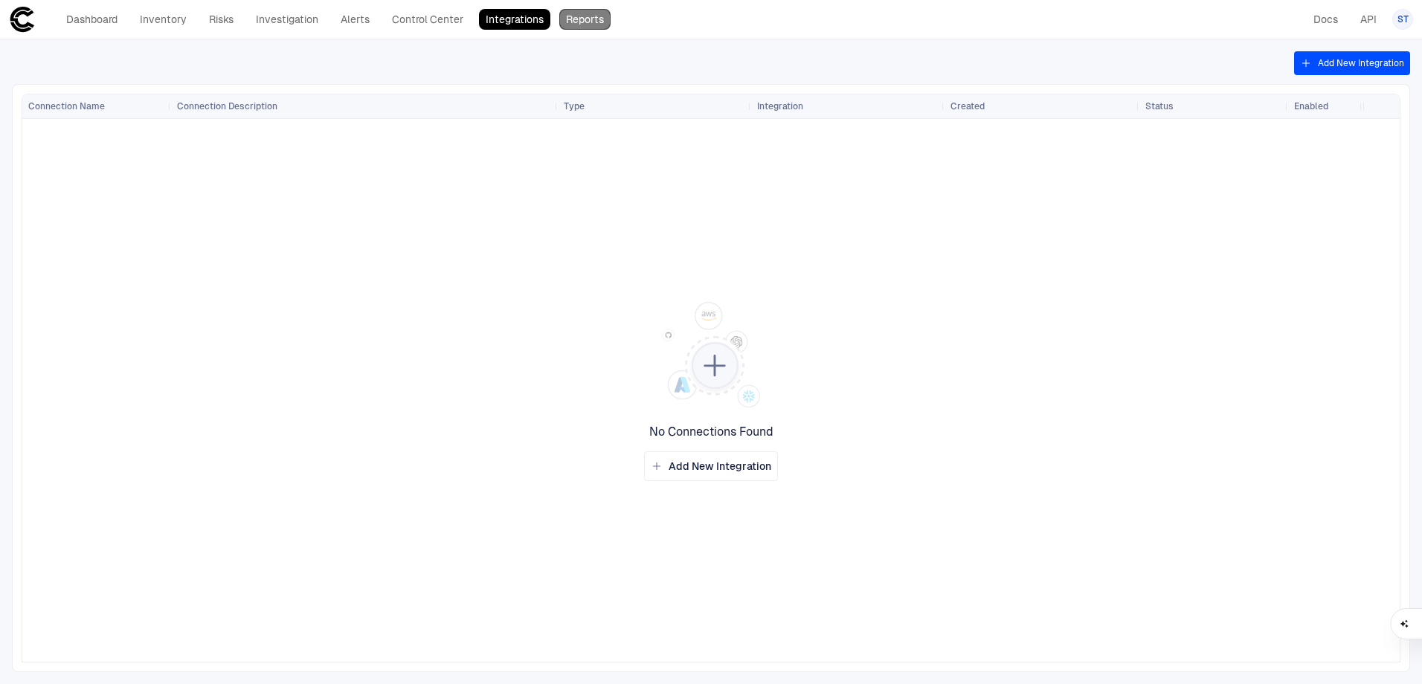
click at [603, 20] on link "Reports" at bounding box center [584, 19] width 51 height 21
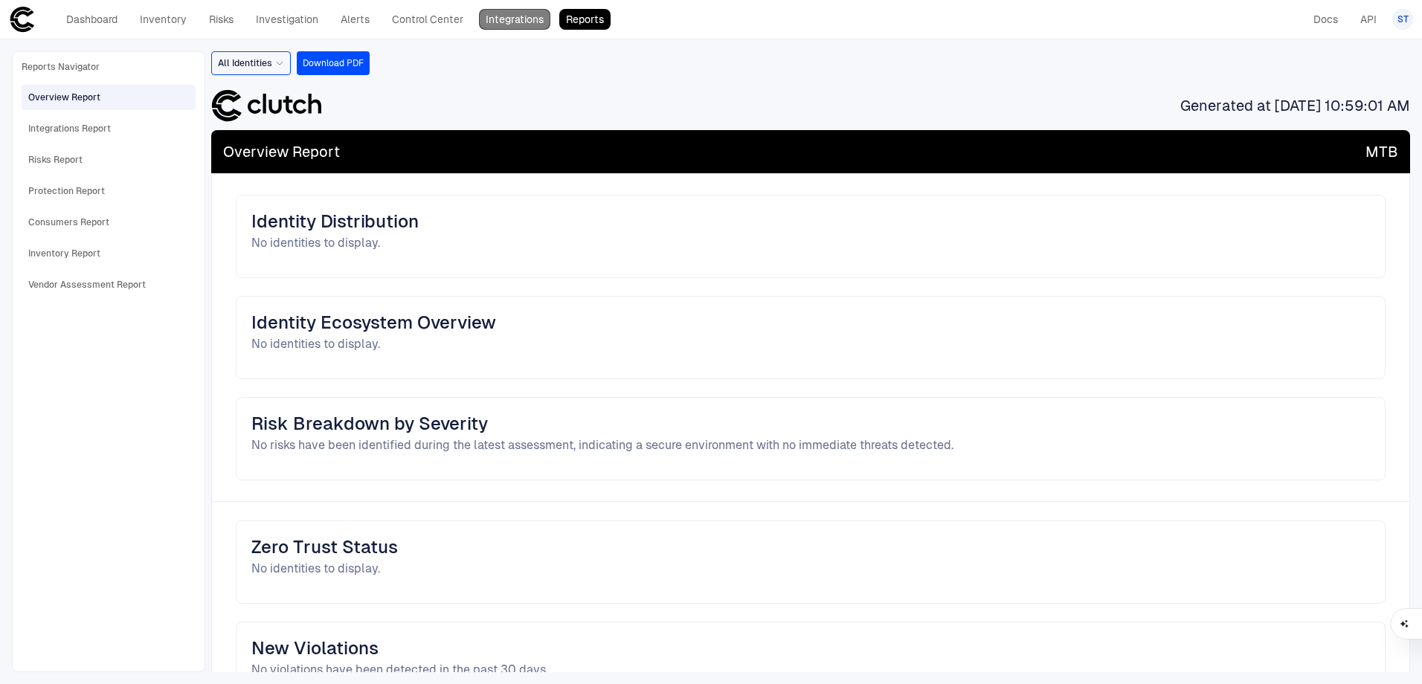
click at [508, 28] on link "Integrations" at bounding box center [514, 19] width 71 height 21
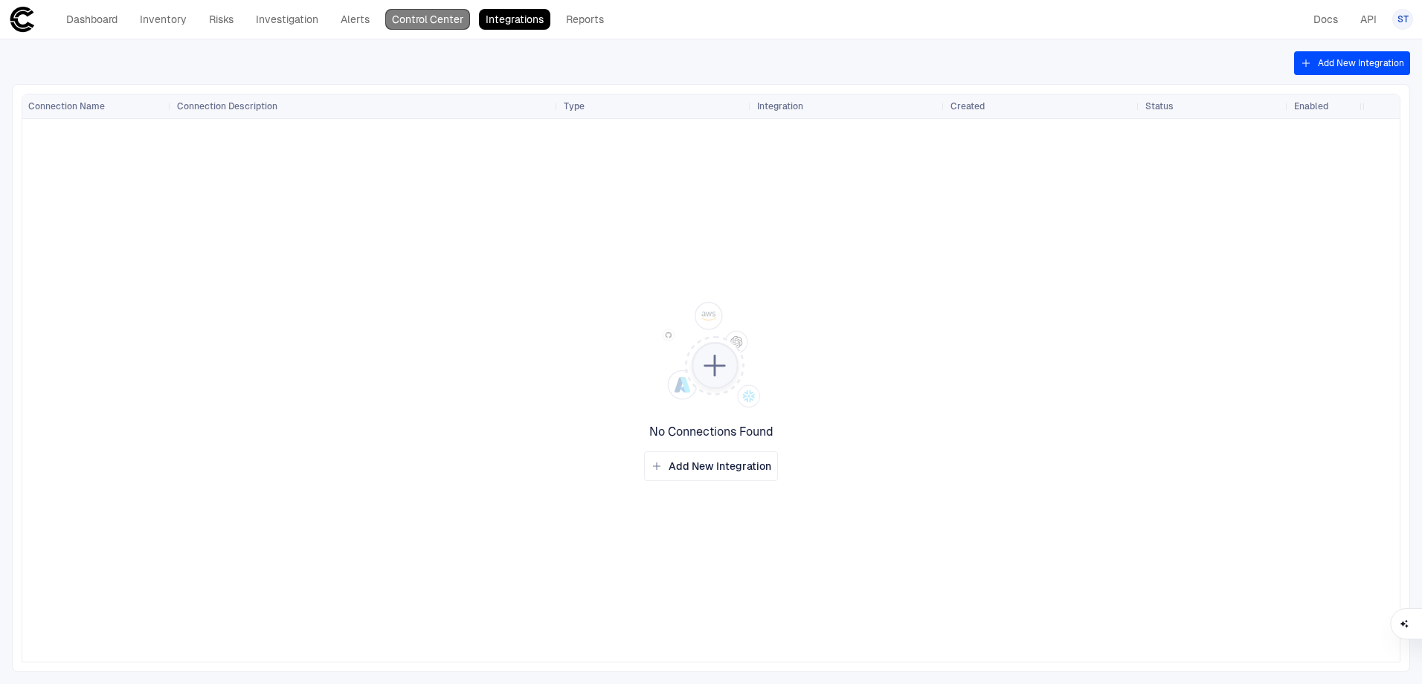
click at [420, 18] on link "Control Center" at bounding box center [427, 19] width 85 height 21
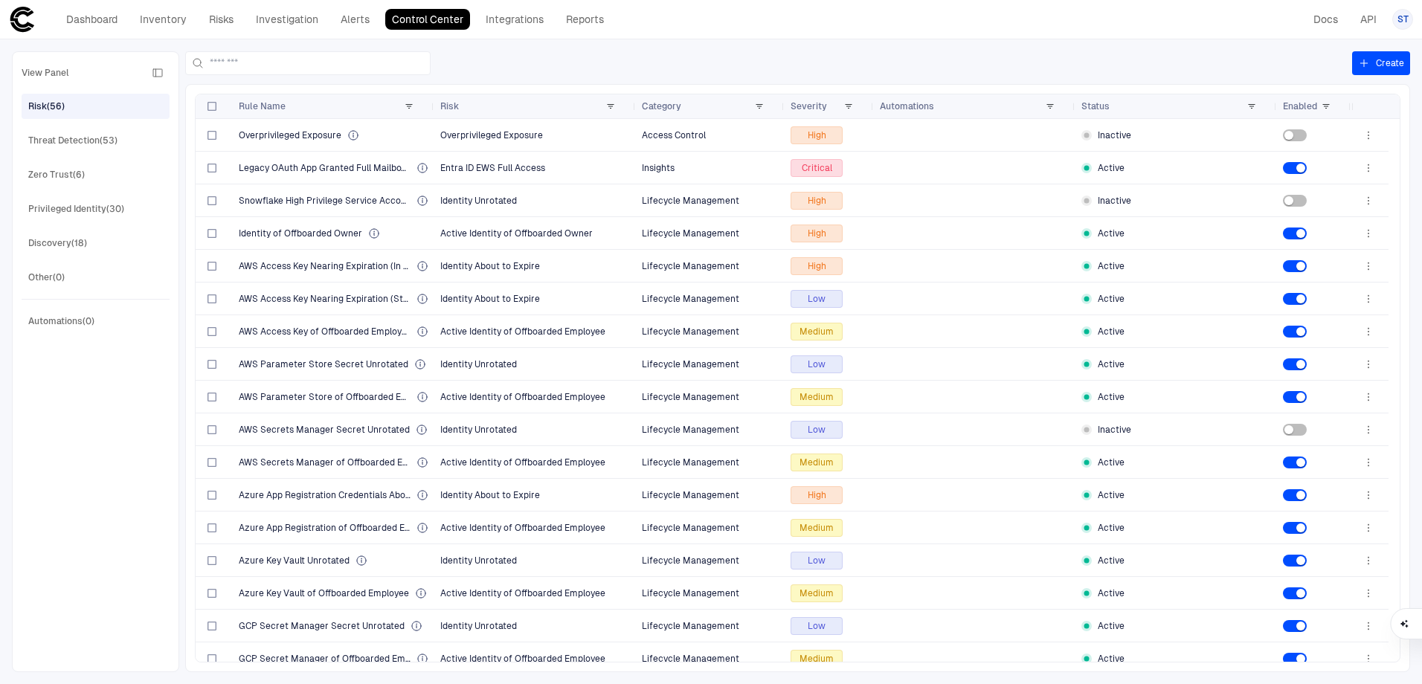
click at [1404, 19] on span "ST" at bounding box center [1403, 19] width 11 height 12
click at [1338, 93] on span "Admin Settings" at bounding box center [1329, 95] width 63 height 12
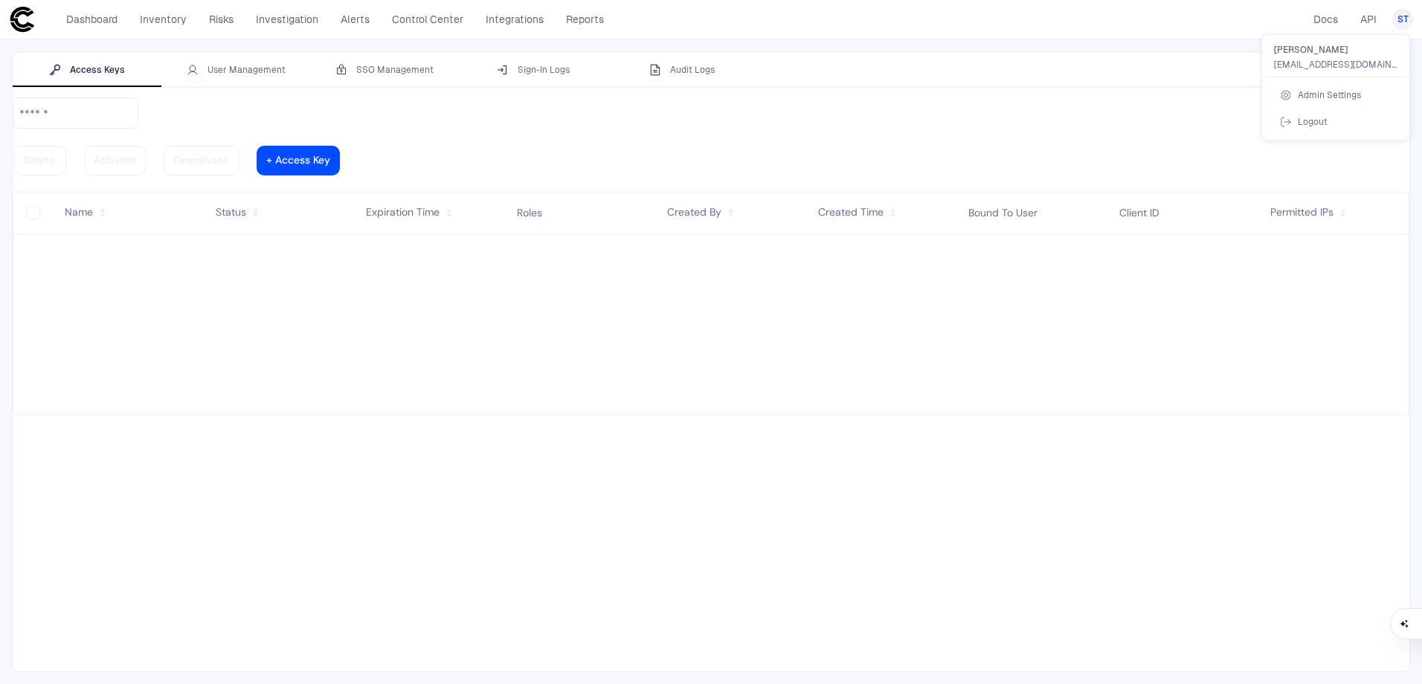
click at [1027, 84] on div at bounding box center [711, 342] width 1422 height 684
click at [222, 71] on div "User Management" at bounding box center [236, 70] width 99 height 12
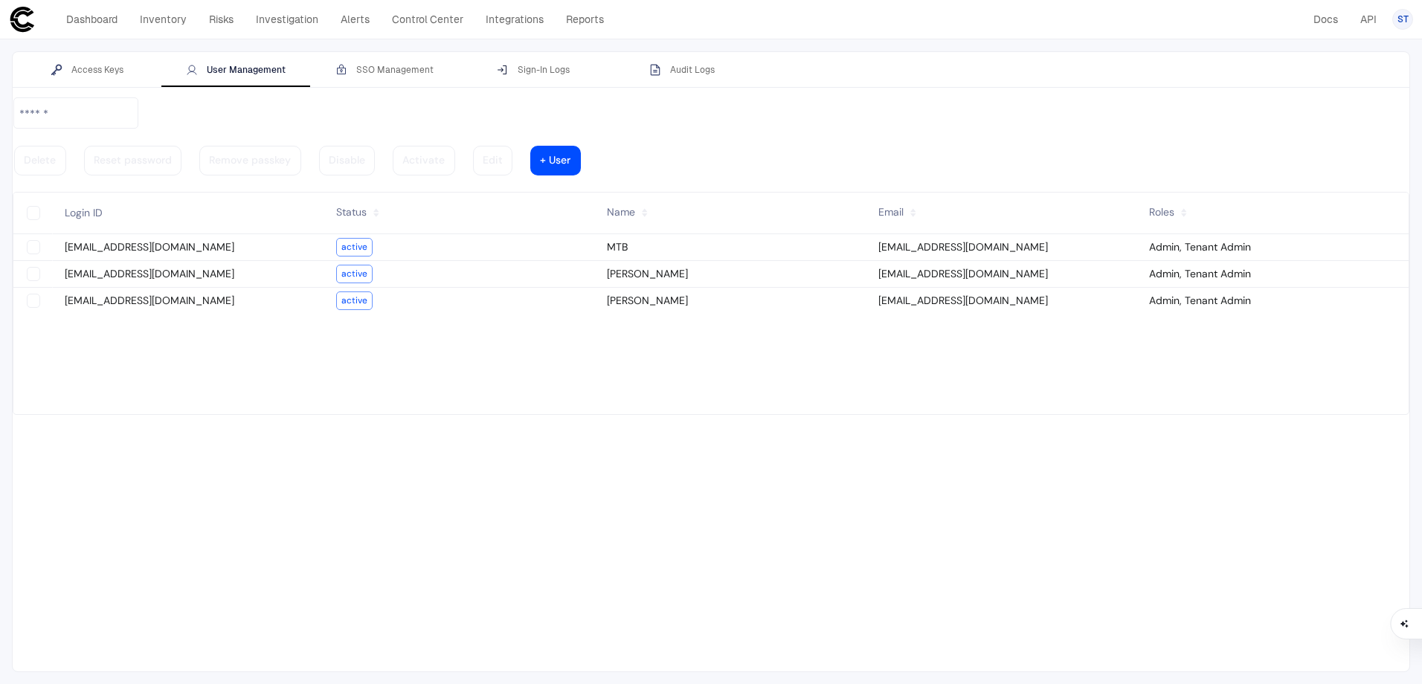
drag, startPoint x: 1053, startPoint y: 269, endPoint x: 981, endPoint y: 266, distance: 71.5
click at [1053, 291] on vaadin-grid-cell-content "[EMAIL_ADDRESS][DOMAIN_NAME]" at bounding box center [1003, 301] width 272 height 20
click at [222, 291] on vaadin-grid-cell-content "[EMAIL_ADDRESS][DOMAIN_NAME]" at bounding box center [189, 301] width 272 height 20
click at [145, 291] on vaadin-grid-cell-content "[EMAIL_ADDRESS][DOMAIN_NAME]" at bounding box center [189, 301] width 272 height 20
type vaadin-text-field "on"
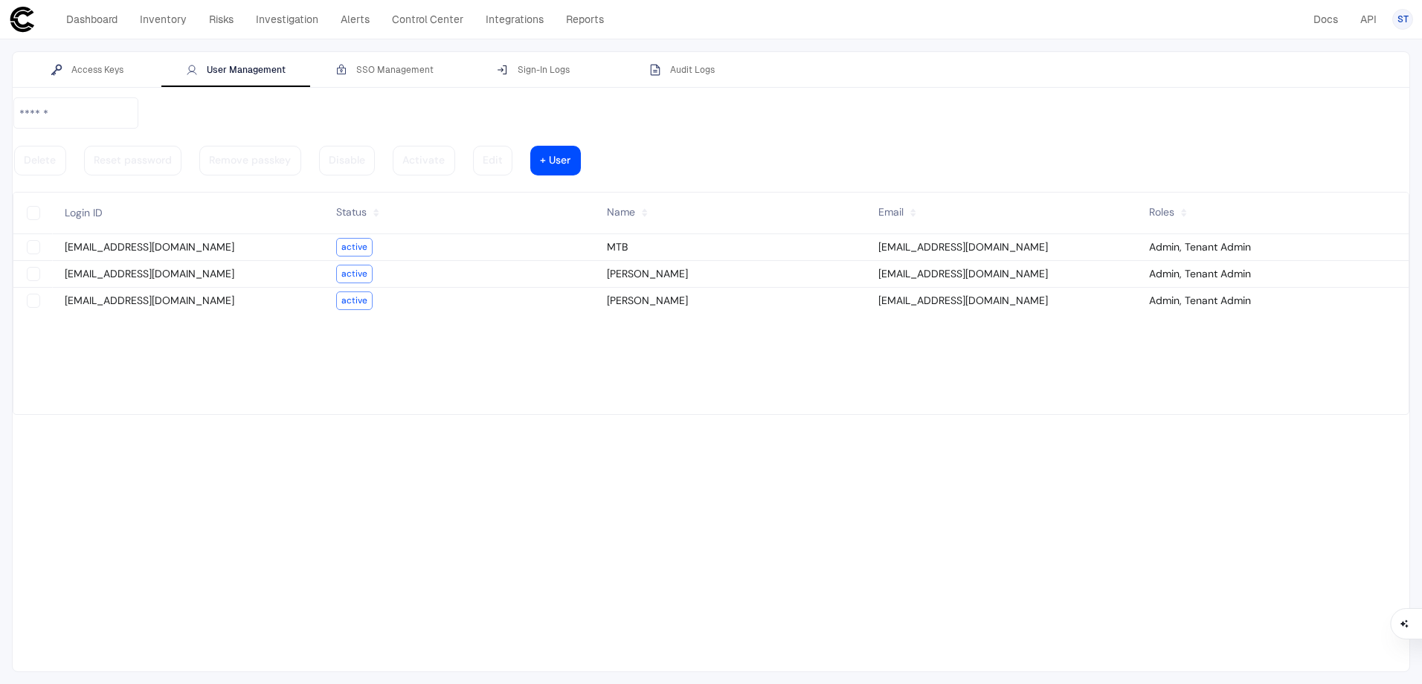
type descope-checkbox "true"
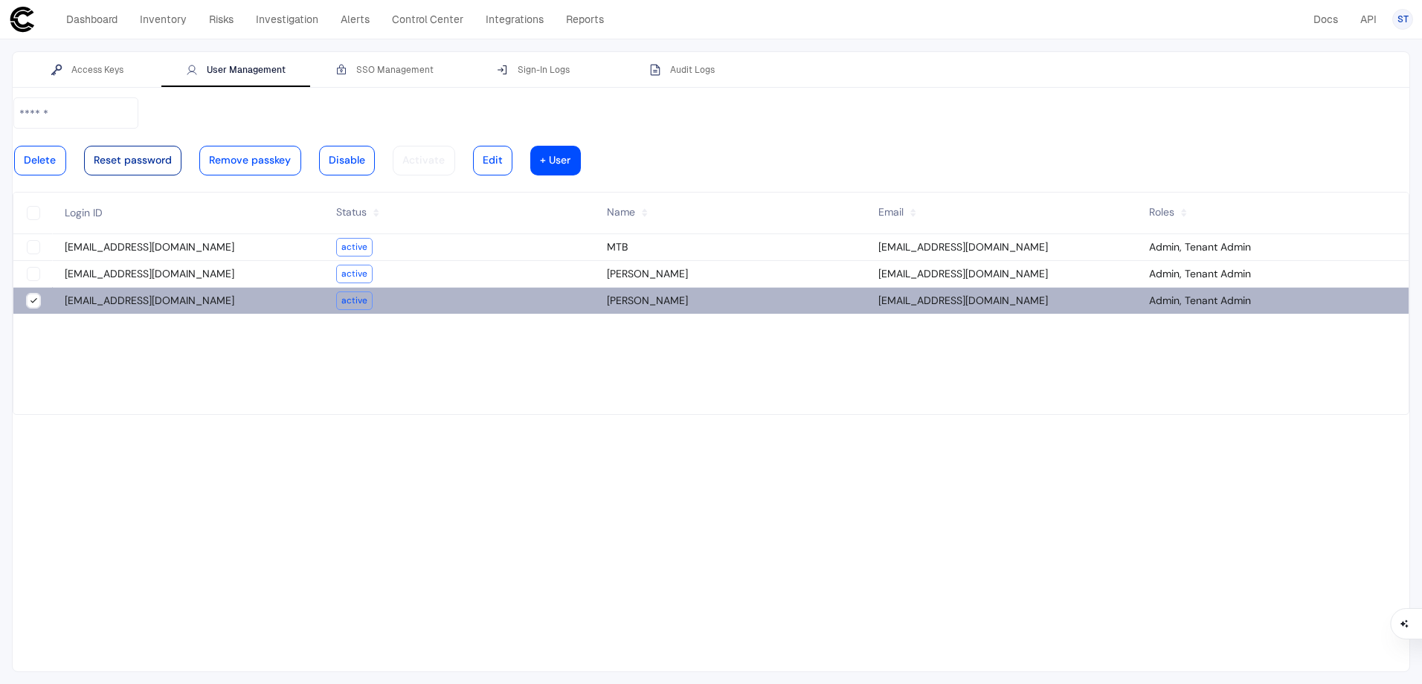
type descope-boolean-field-internal "true"
click at [172, 157] on div at bounding box center [133, 160] width 78 height 7
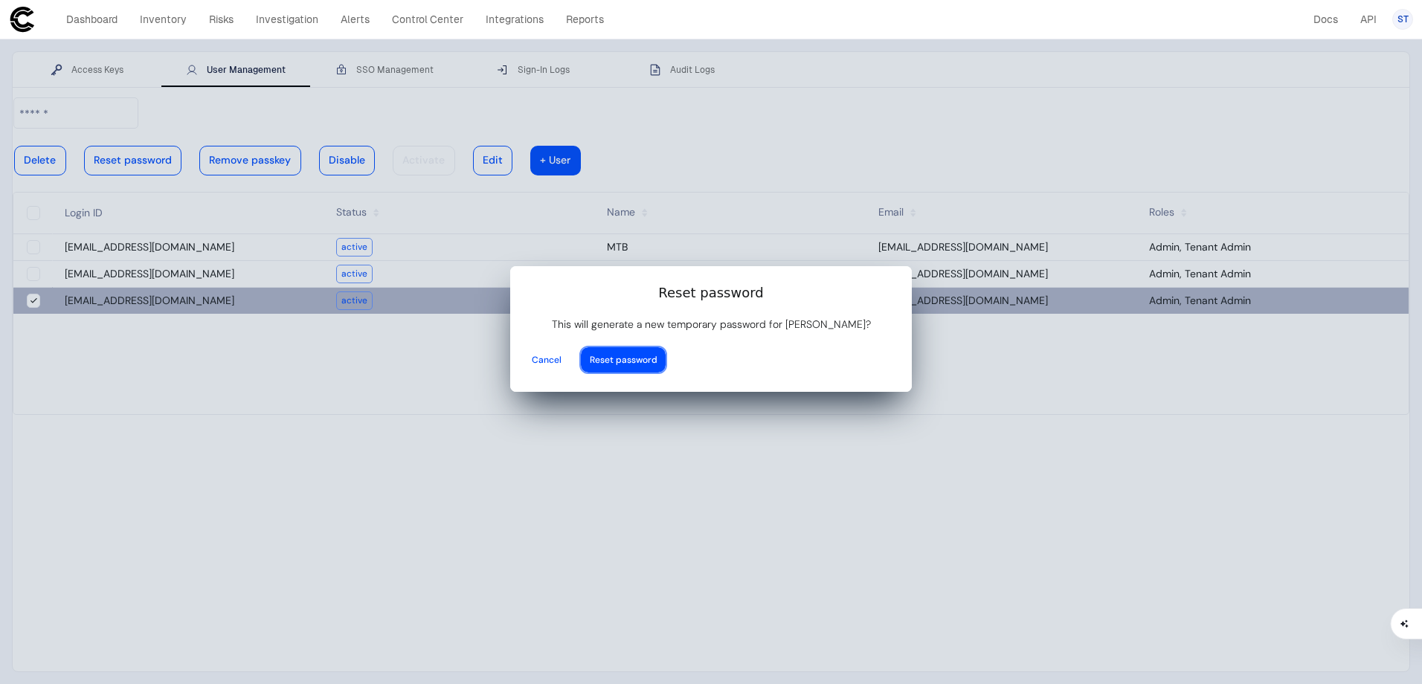
click at [658, 357] on div at bounding box center [624, 360] width 68 height 6
type input "**********"
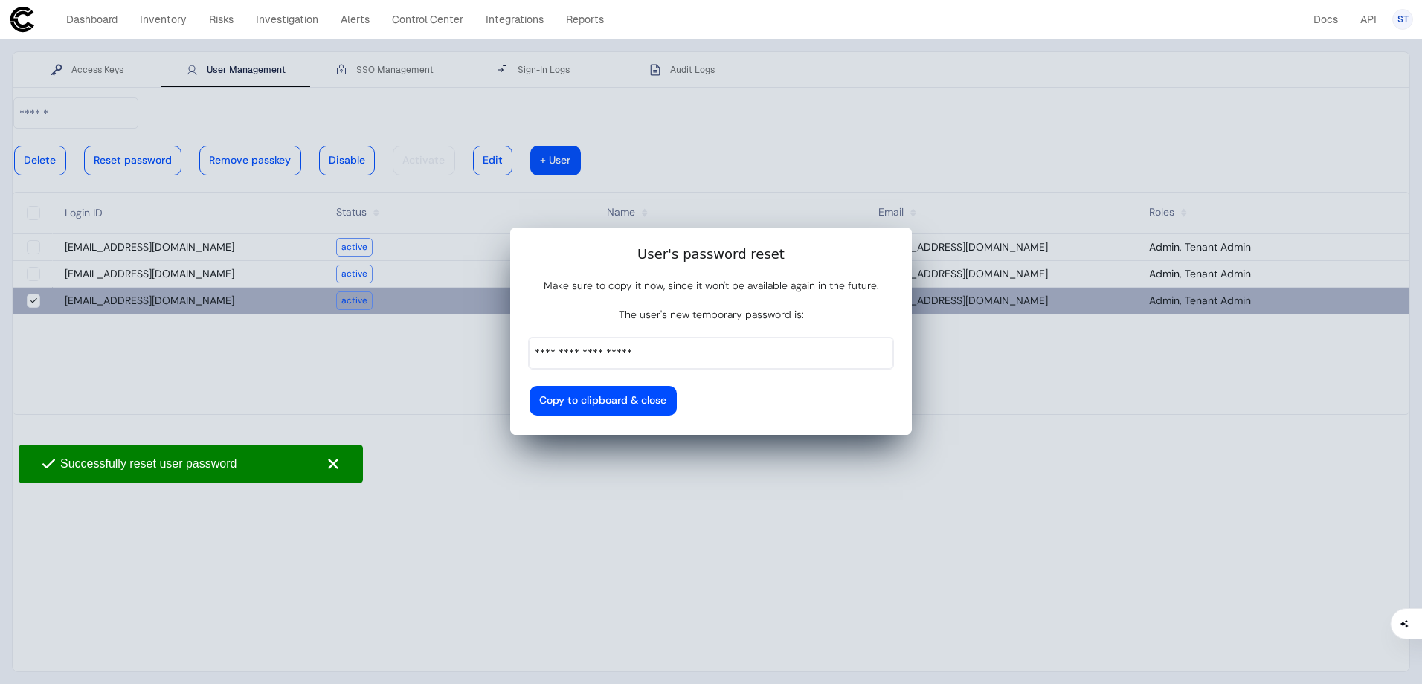
click at [693, 338] on input "**********" at bounding box center [711, 353] width 363 height 30
click at [667, 397] on div at bounding box center [602, 400] width 127 height 7
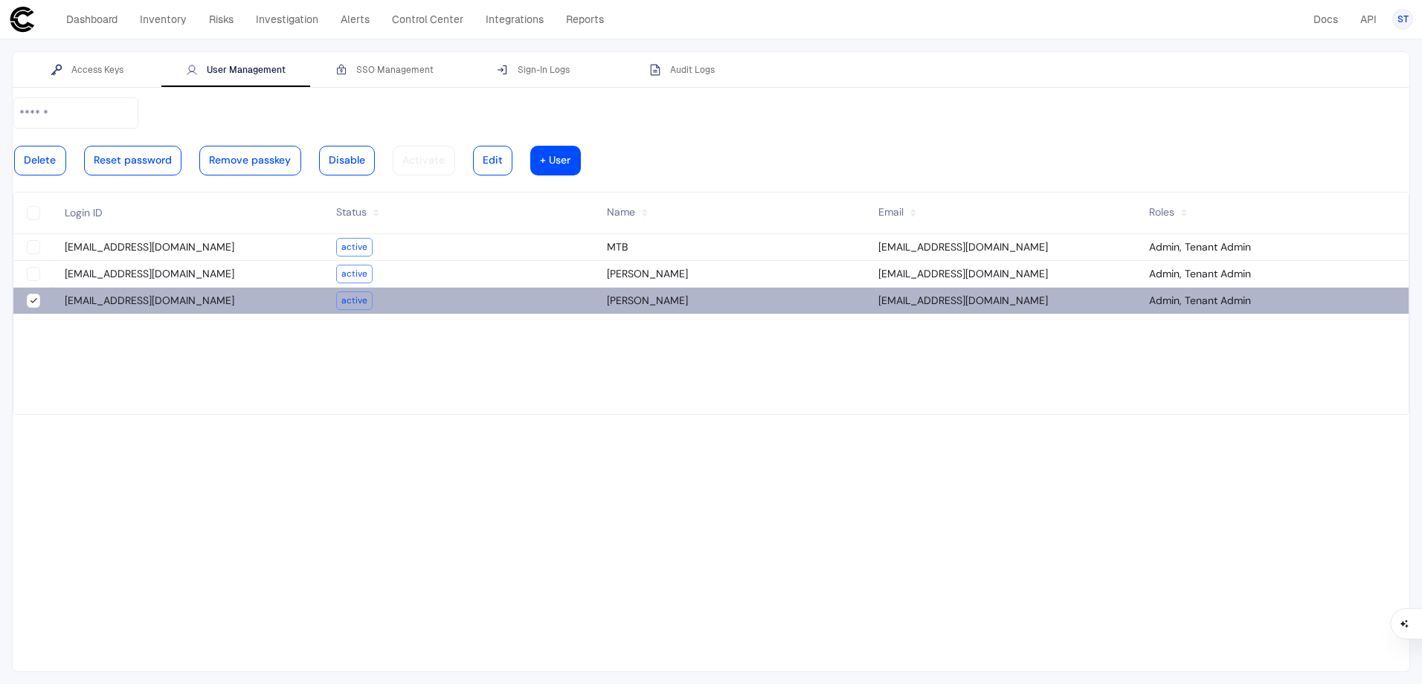
drag, startPoint x: 71, startPoint y: 306, endPoint x: 55, endPoint y: 289, distance: 23.1
click at [71, 306] on tbody "admin@mtb.com active MTB admin@mtb.com Admin, Tenant Admin sbell5@mtb.com activ…" at bounding box center [711, 324] width 1396 height 180
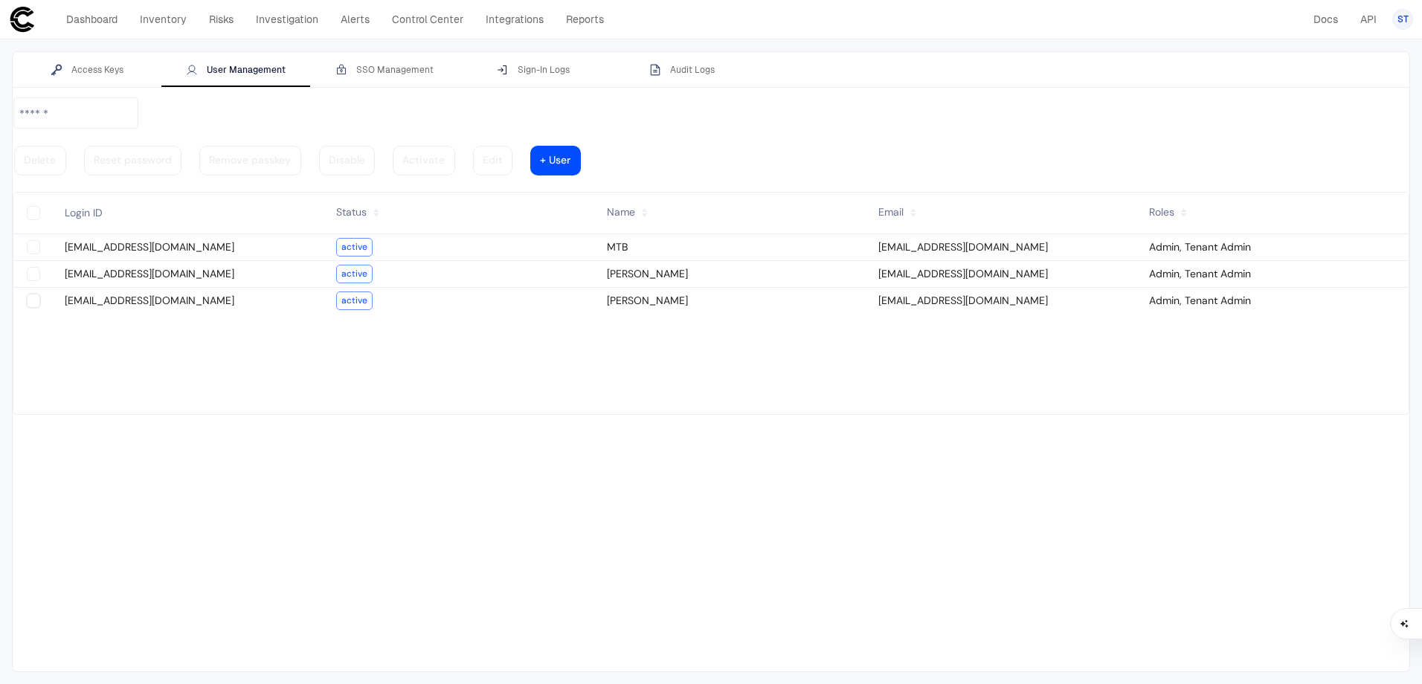
click at [129, 360] on tbody "admin@mtb.com active MTB admin@mtb.com Admin, Tenant Admin sbell5@mtb.com activ…" at bounding box center [711, 324] width 1396 height 180
click at [967, 63] on div "Access Keys User Management SSO Management Sign-In Logs Audit Logs" at bounding box center [711, 70] width 1397 height 36
